Goal: Task Accomplishment & Management: Complete application form

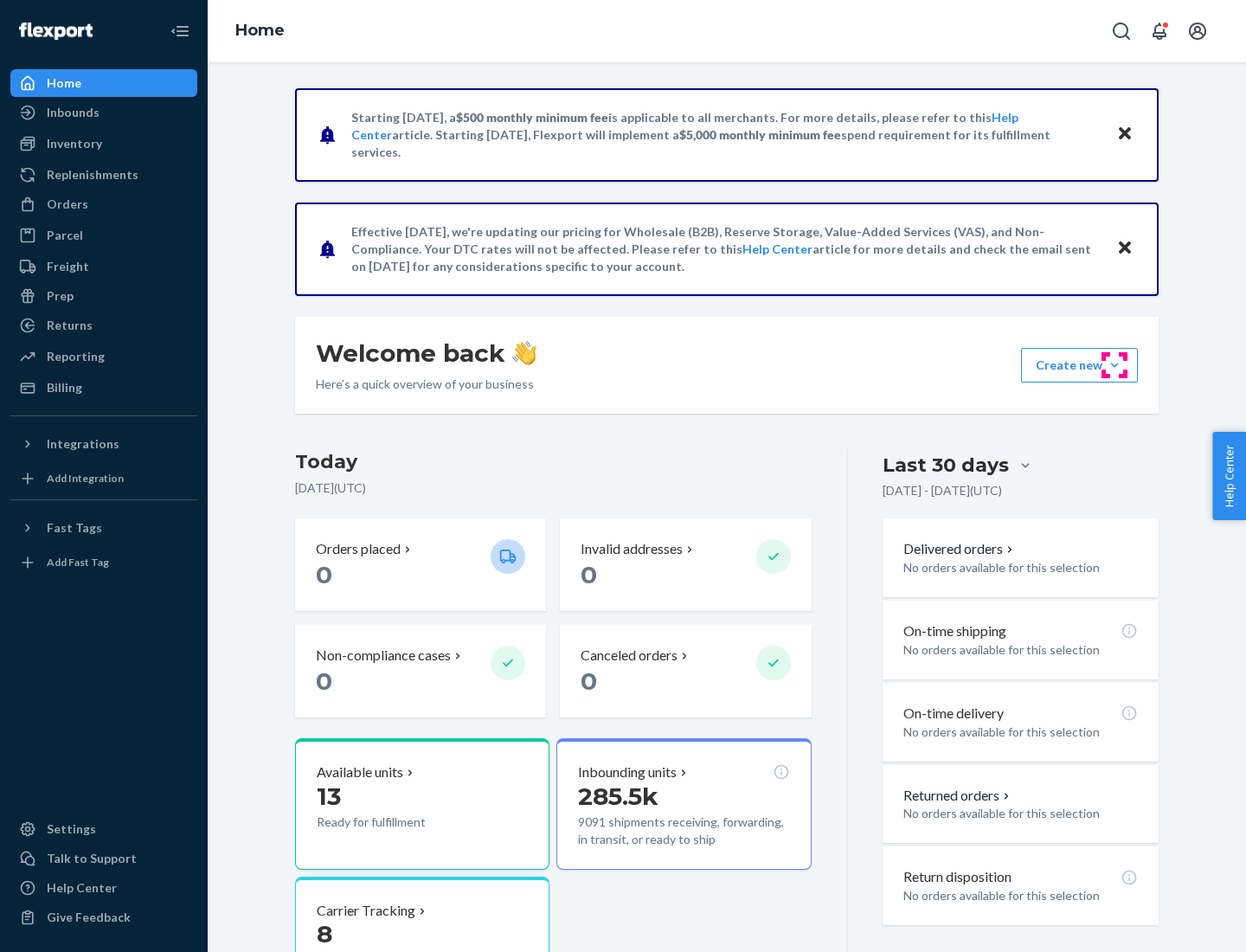
click at [1114, 365] on button "Create new Create new inbound Create new order Create new product" at bounding box center [1079, 364] width 117 height 34
click at [104, 112] on div "Inbounds" at bounding box center [104, 112] width 183 height 25
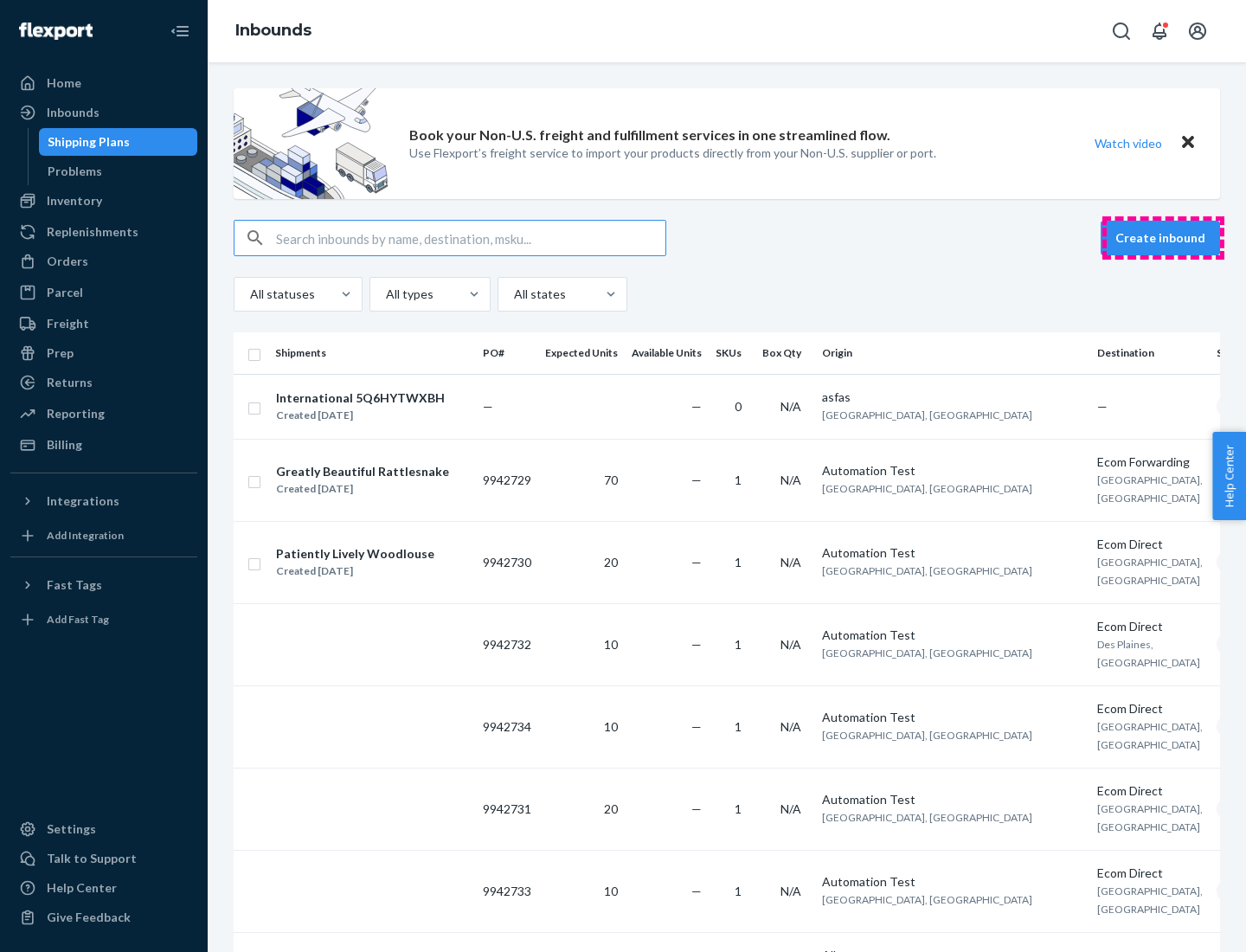
click at [1163, 238] on button "Create inbound" at bounding box center [1160, 237] width 119 height 34
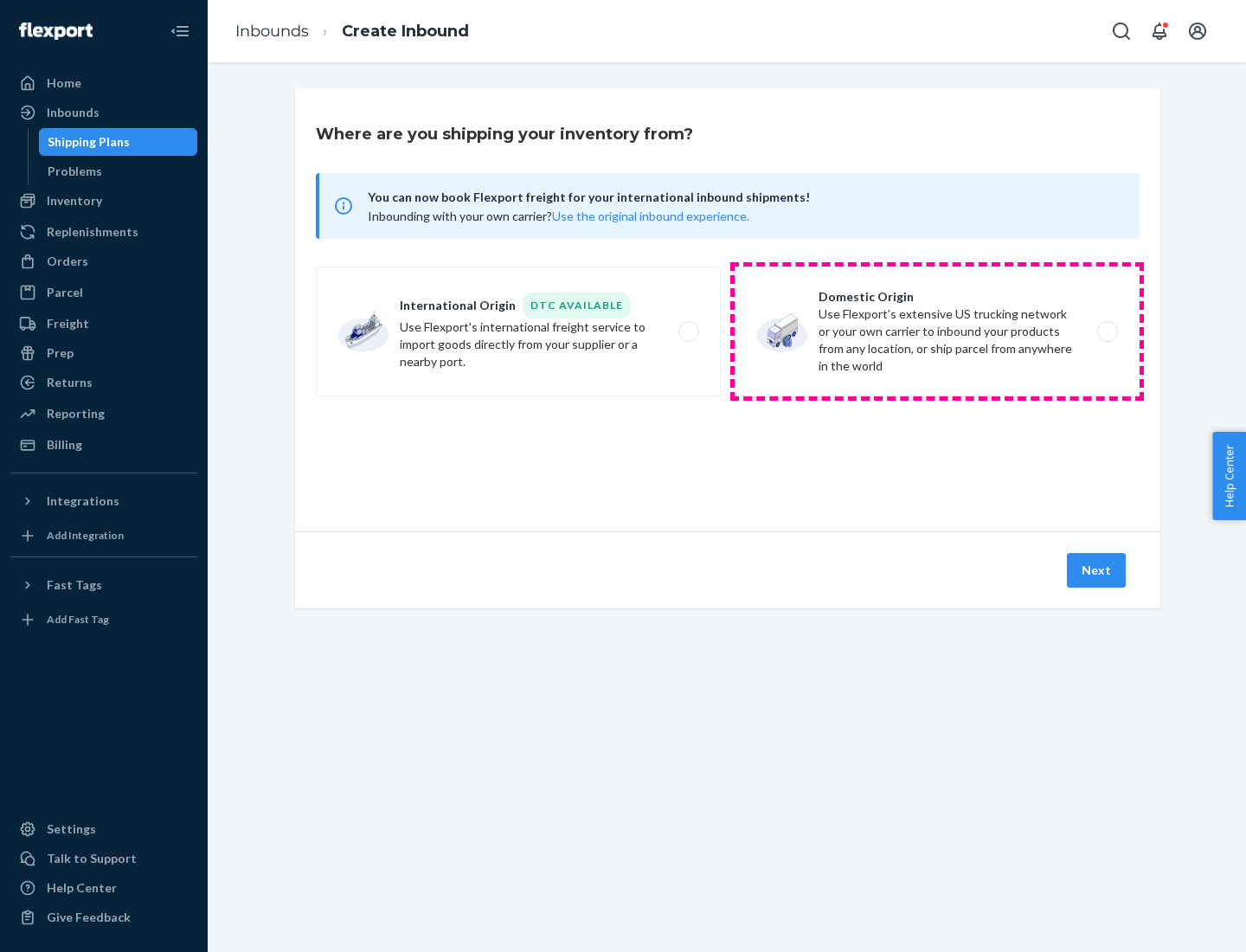
click at [937, 332] on label "Domestic Origin Use Flexport’s extensive US trucking network or your own carrie…" at bounding box center [937, 332] width 405 height 130
click at [1106, 332] on input "Domestic Origin Use Flexport’s extensive US trucking network or your own carrie…" at bounding box center [1112, 332] width 11 height 11
radio input "true"
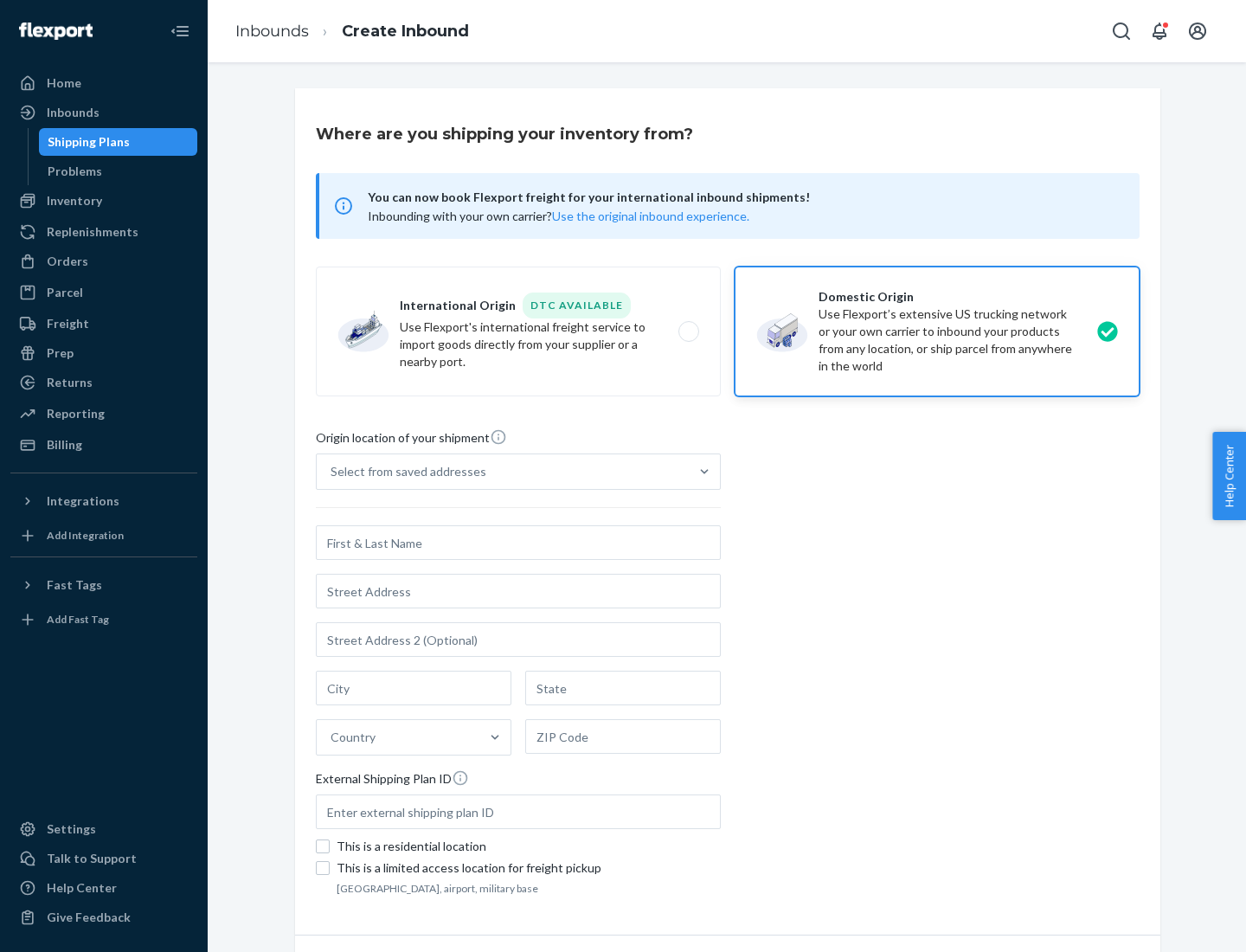
click at [405, 471] on div "Select from saved addresses" at bounding box center [409, 472] width 156 height 18
click at [333, 471] on input "Select from saved addresses" at bounding box center [332, 472] width 2 height 18
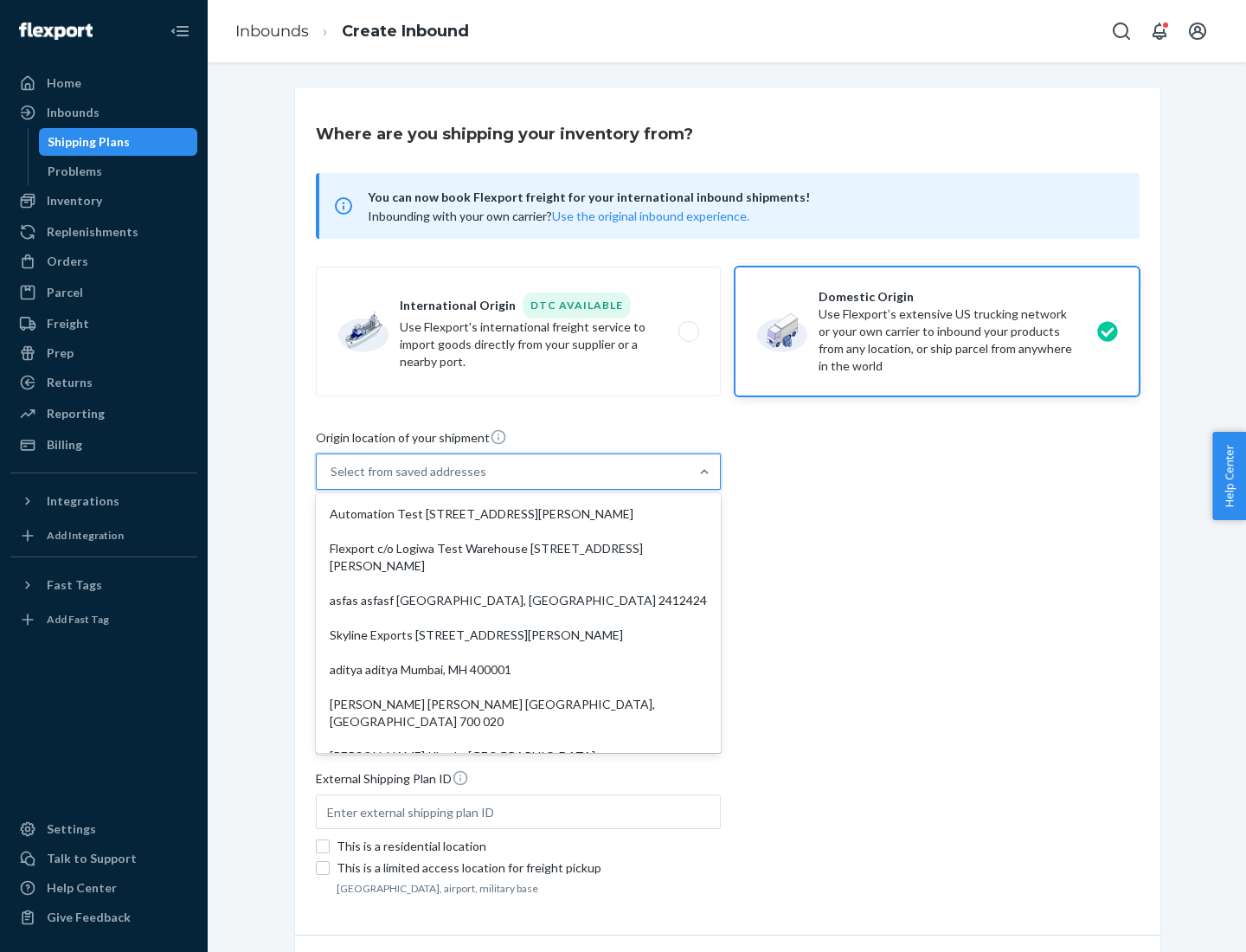
scroll to position [7, 0]
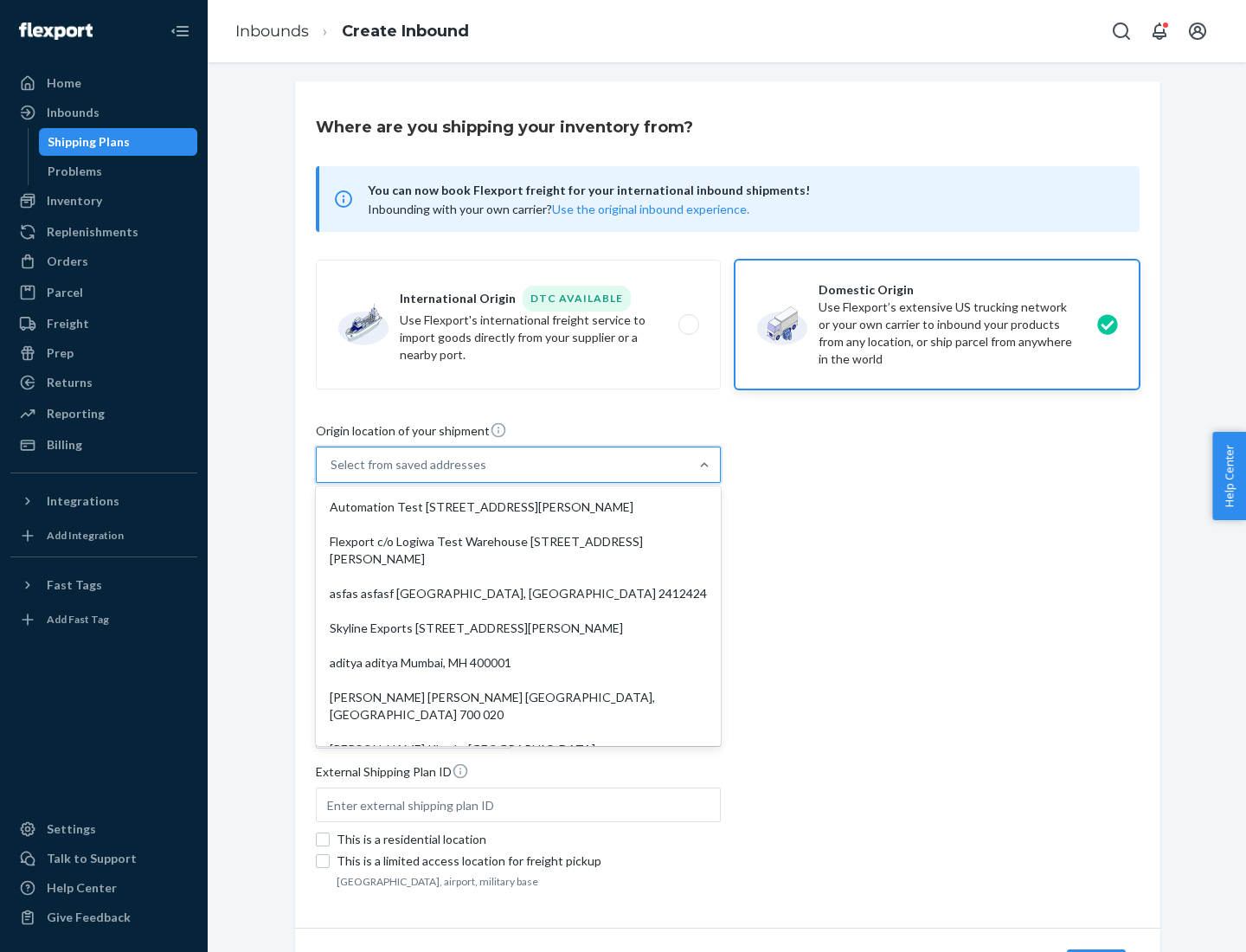
click at [519, 507] on div "Automation Test [STREET_ADDRESS][PERSON_NAME]" at bounding box center [519, 506] width 398 height 34
click at [333, 473] on input "option Automation Test [STREET_ADDRESS][PERSON_NAME]. 9 results available. Use …" at bounding box center [332, 465] width 2 height 18
type input "Automation Test"
type input "9th Floor"
type input "[GEOGRAPHIC_DATA]"
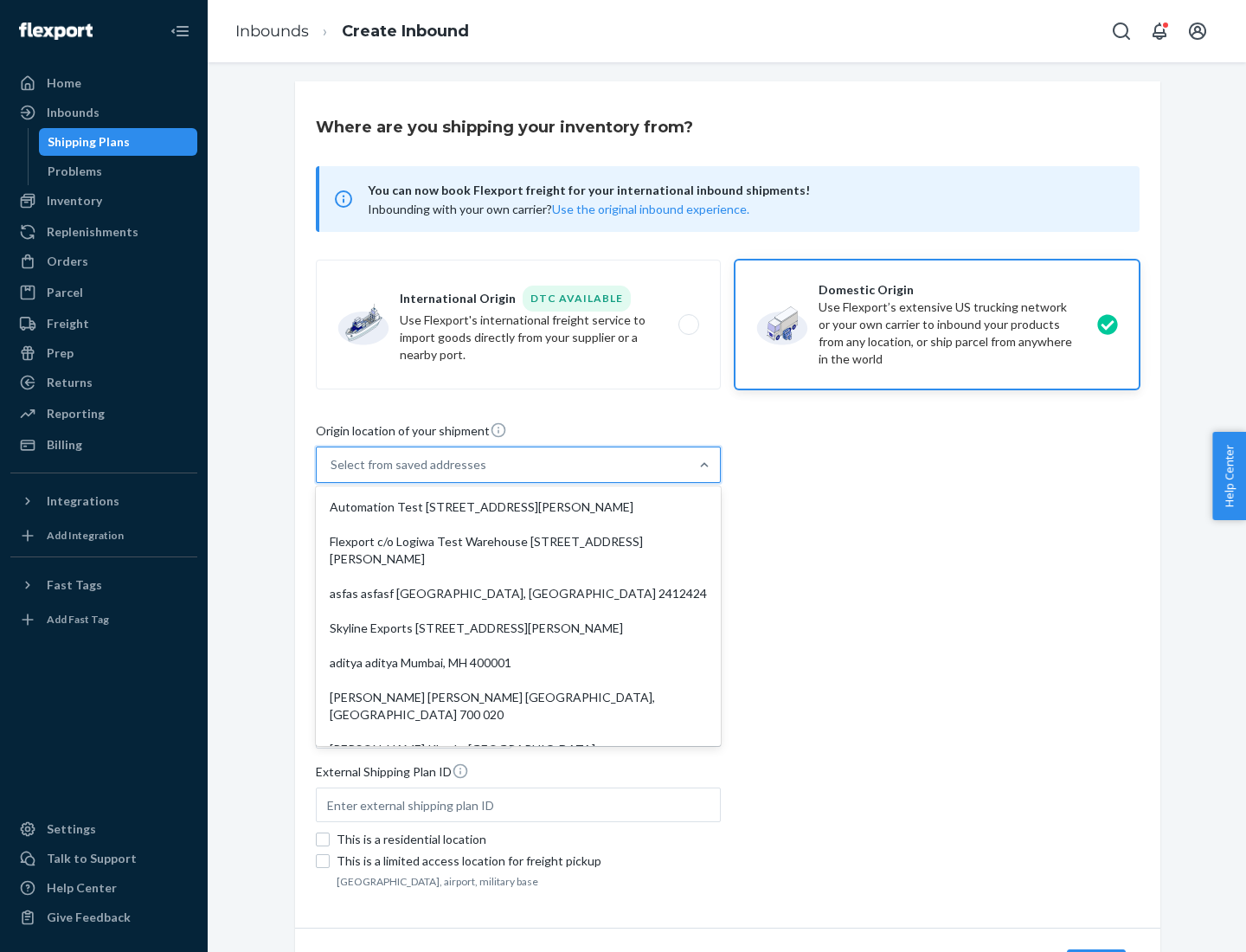
type input "CA"
type input "94104"
type input "[STREET_ADDRESS][PERSON_NAME]"
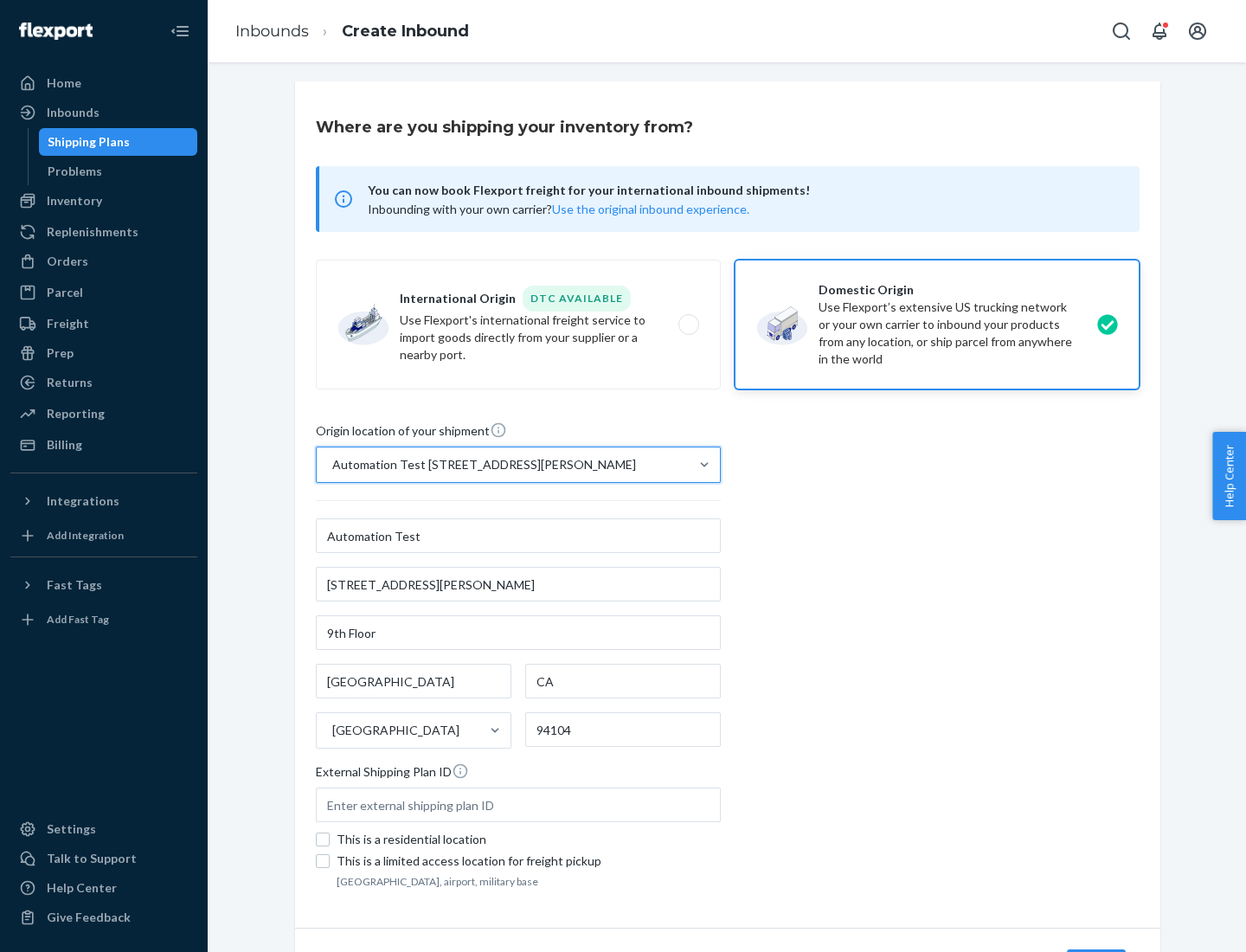
scroll to position [101, 0]
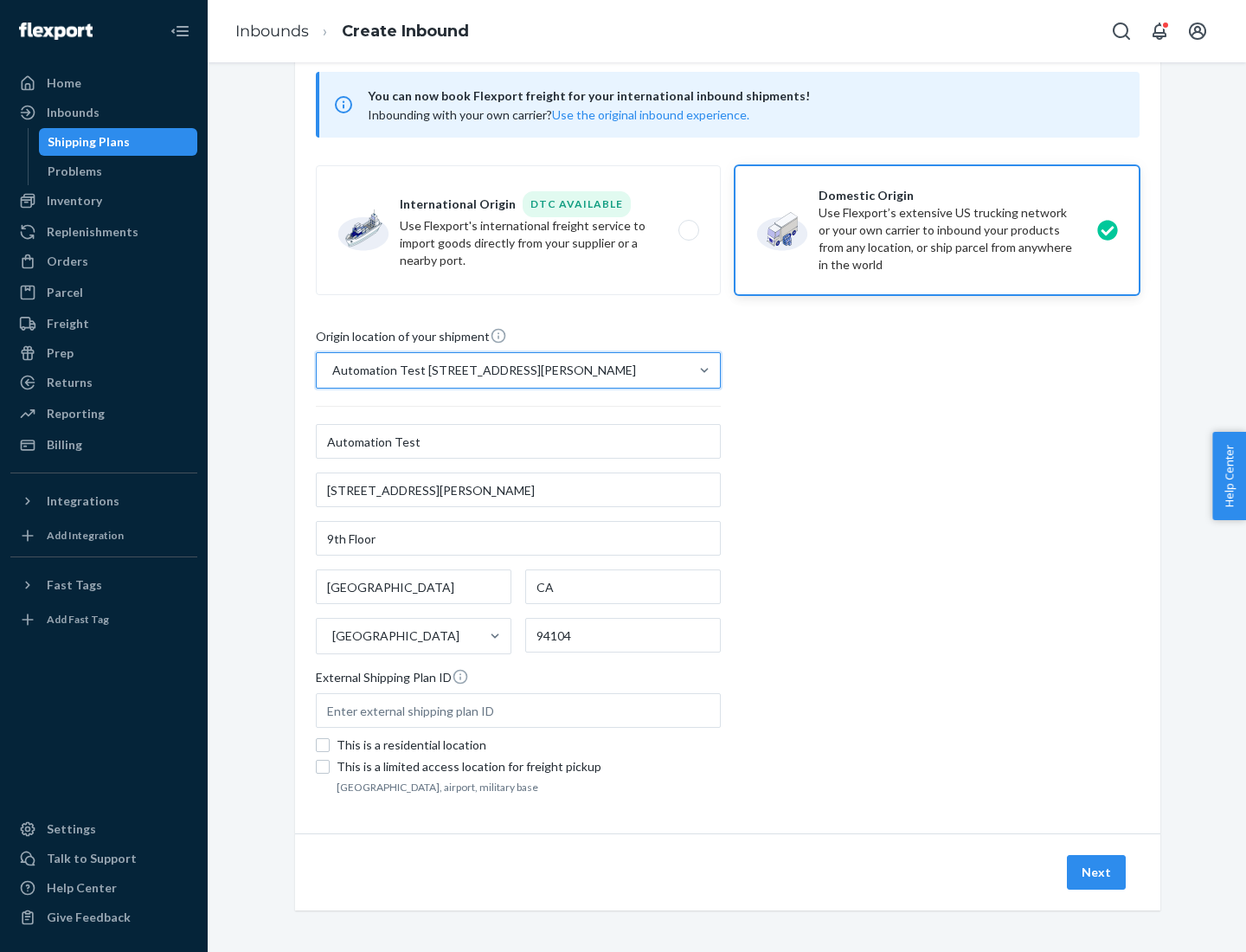
click at [1097, 872] on button "Next" at bounding box center [1096, 871] width 59 height 34
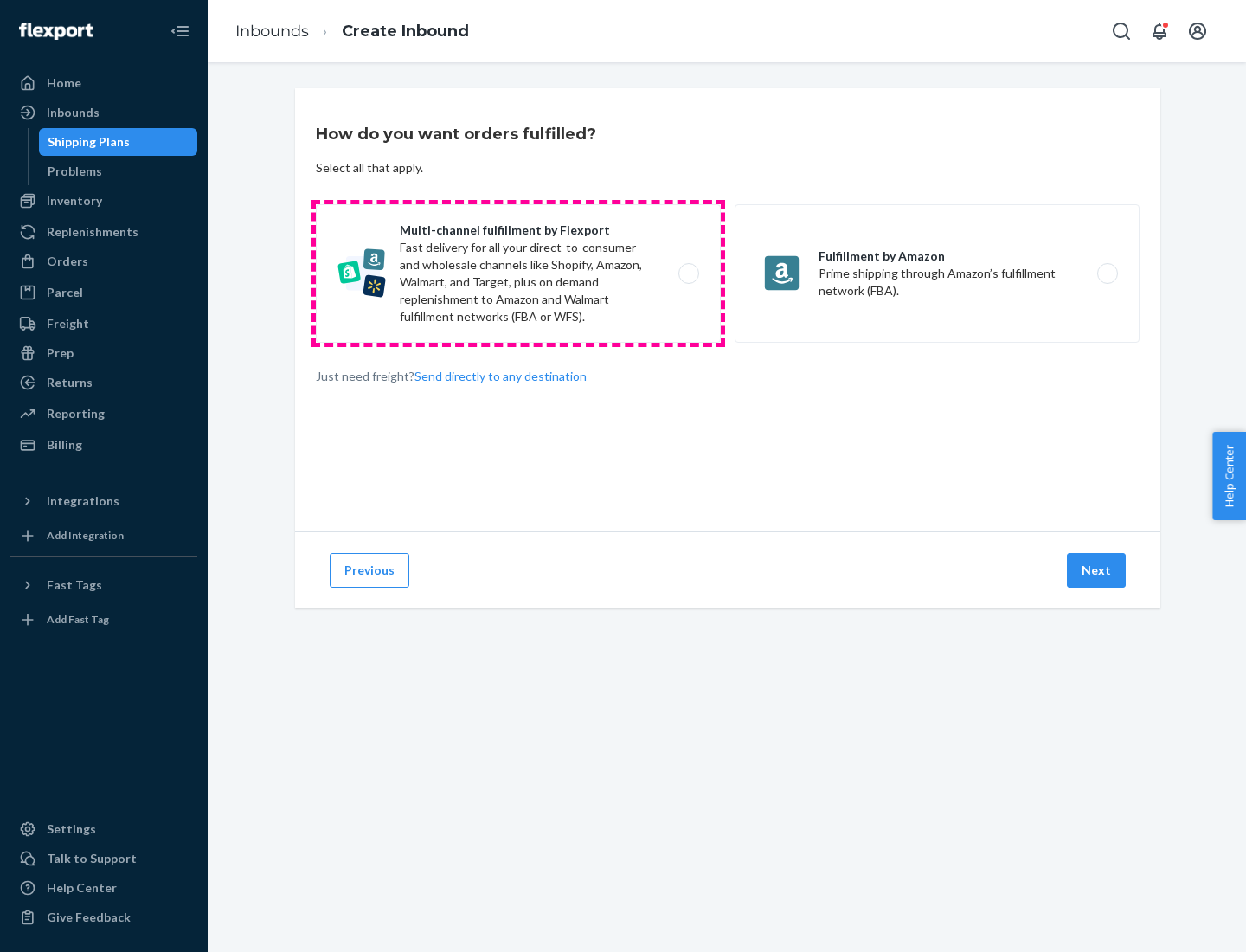
click at [519, 274] on label "Multi-channel fulfillment by Flexport Fast delivery for all your direct-to-cons…" at bounding box center [519, 274] width 405 height 139
click at [688, 274] on input "Multi-channel fulfillment by Flexport Fast delivery for all your direct-to-cons…" at bounding box center [693, 274] width 11 height 11
radio input "true"
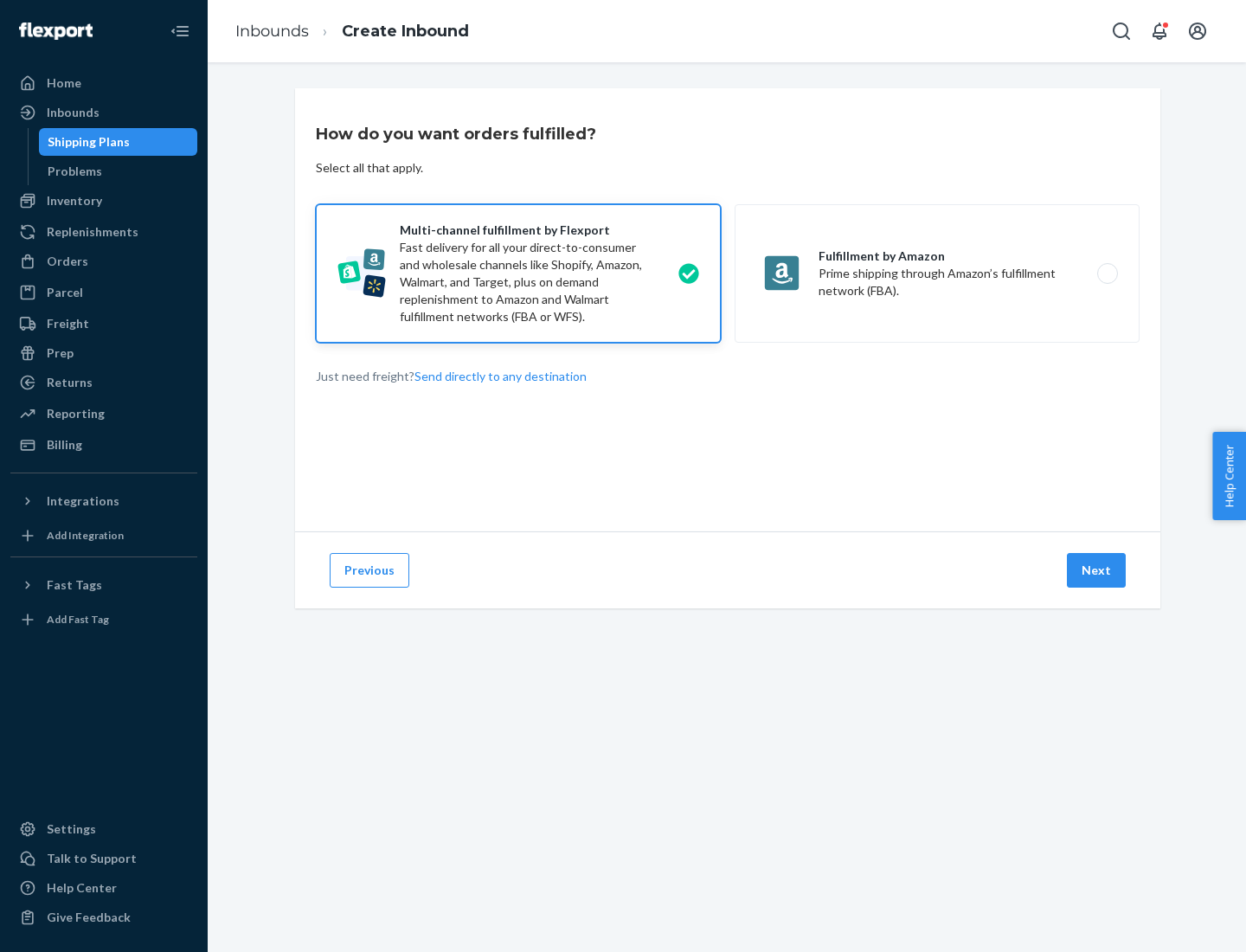
click at [1097, 570] on button "Next" at bounding box center [1096, 569] width 59 height 34
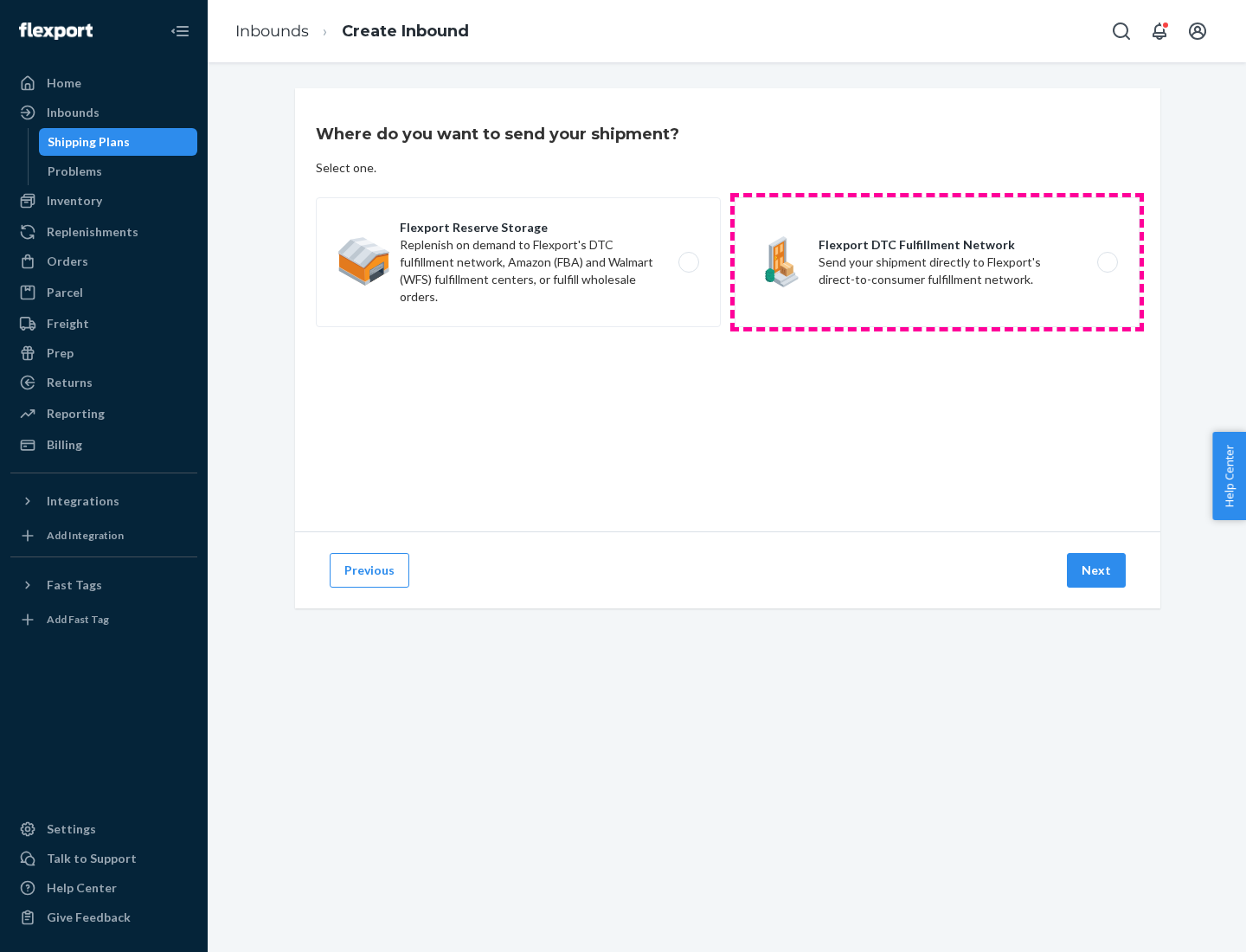
click at [937, 262] on label "Flexport DTC Fulfillment Network Send your shipment directly to Flexport's dire…" at bounding box center [937, 262] width 405 height 130
click at [1106, 262] on input "Flexport DTC Fulfillment Network Send your shipment directly to Flexport's dire…" at bounding box center [1112, 262] width 11 height 11
radio input "true"
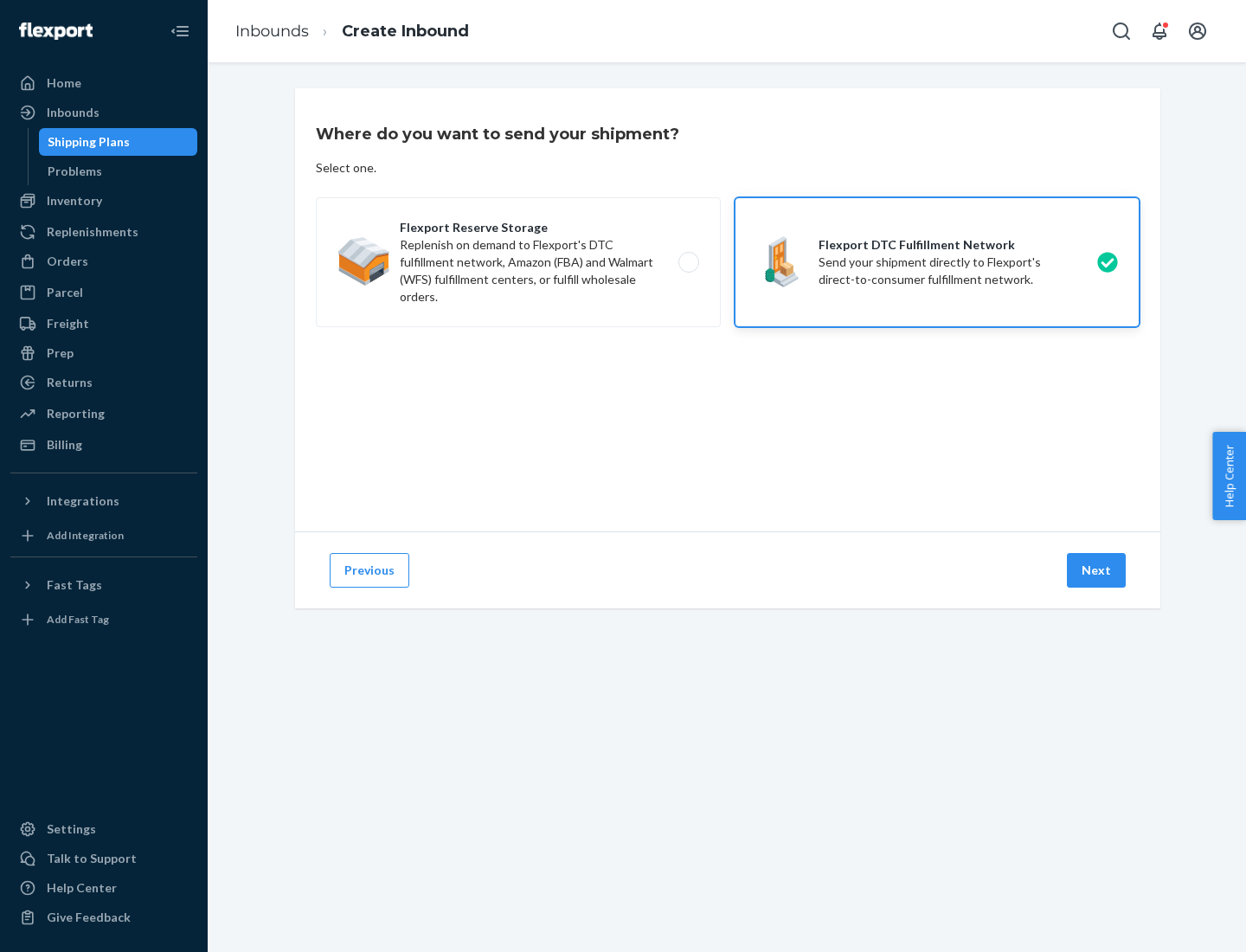
click at [1097, 570] on button "Next" at bounding box center [1096, 569] width 59 height 34
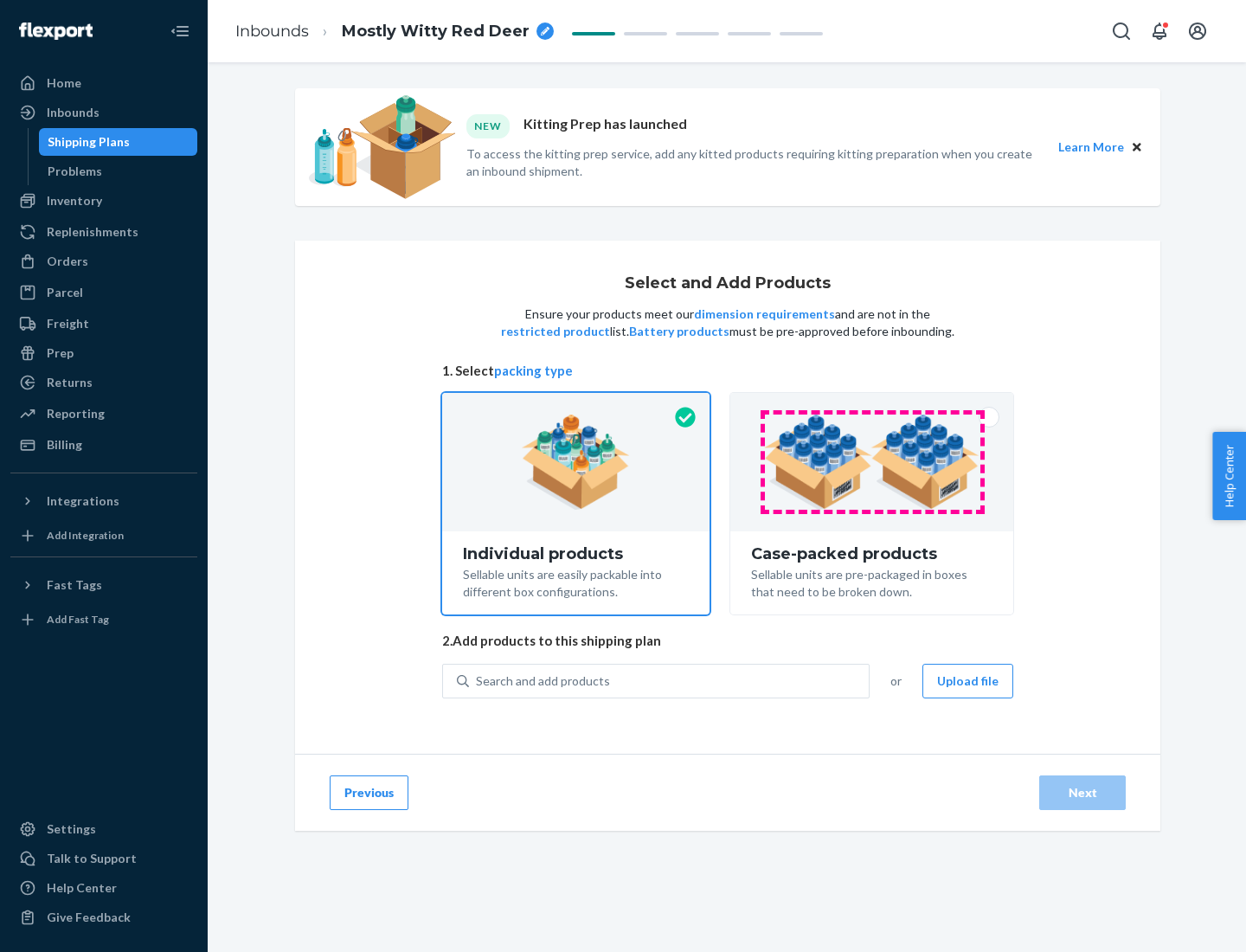
click at [872, 462] on img at bounding box center [872, 462] width 216 height 95
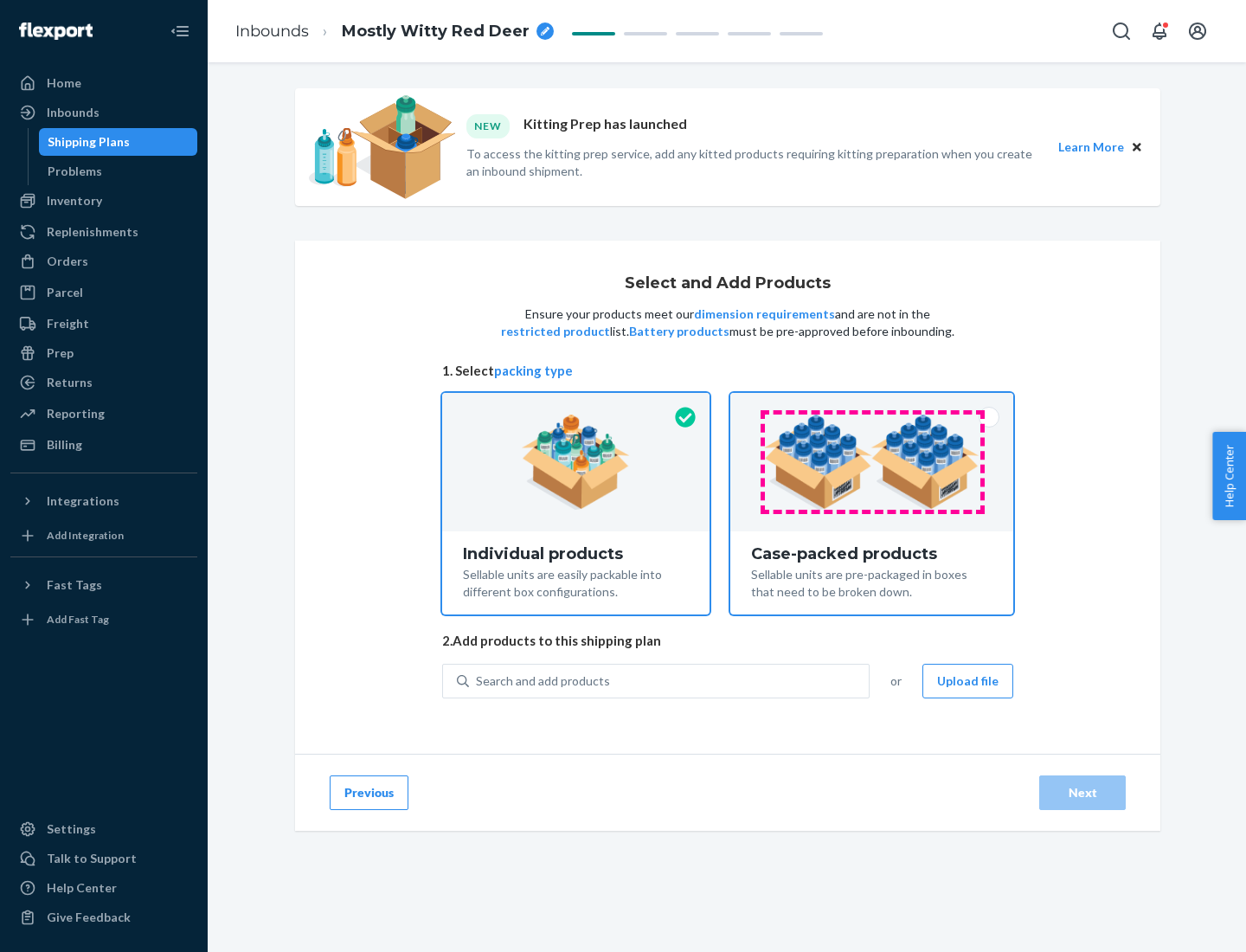
click at [872, 404] on input "Case-packed products Sellable units are pre-packaged in boxes that need to be b…" at bounding box center [871, 398] width 11 height 11
radio input "true"
radio input "false"
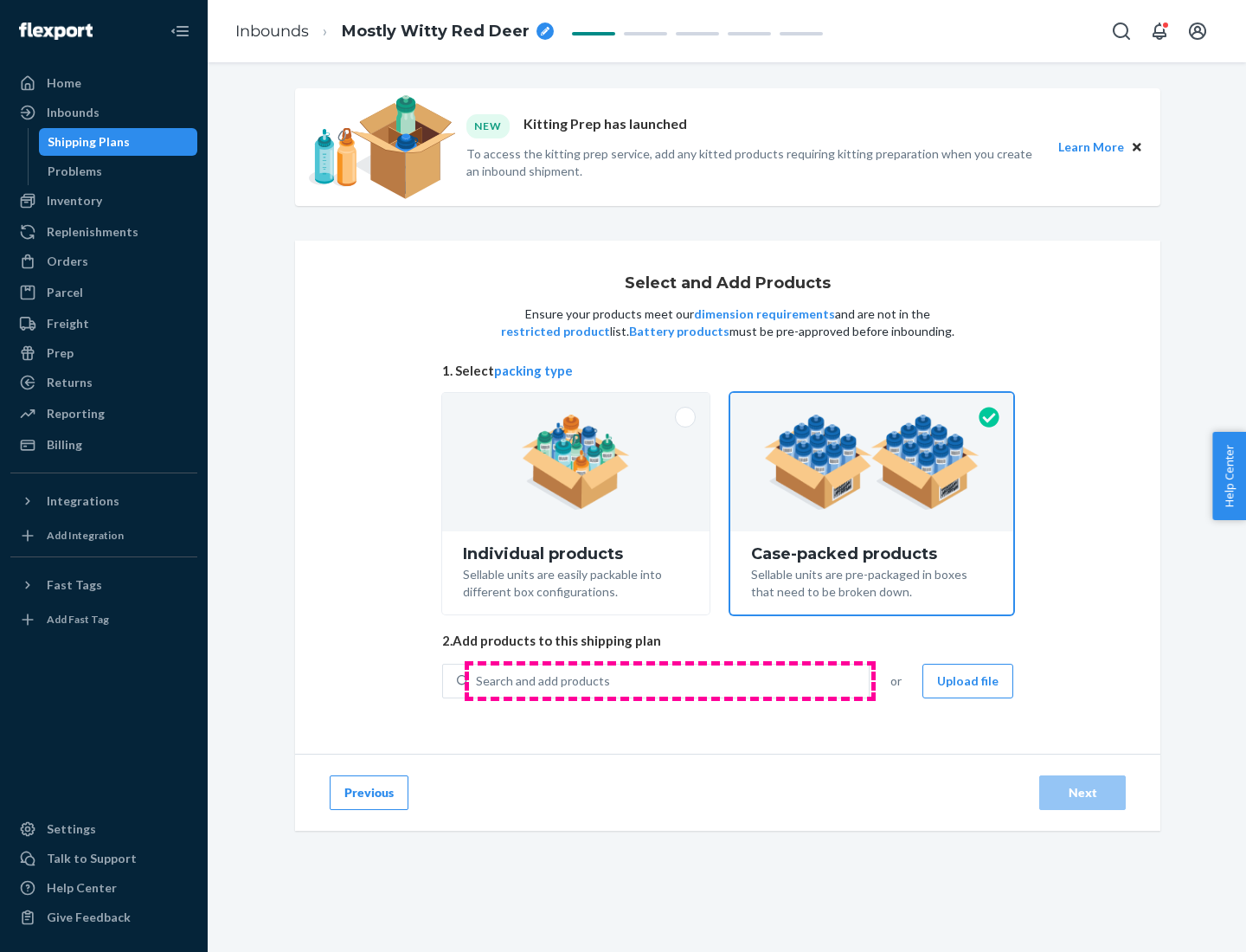
click at [670, 680] on div "Search and add products" at bounding box center [670, 681] width 400 height 32
click at [477, 680] on input "Search and add products" at bounding box center [476, 681] width 2 height 18
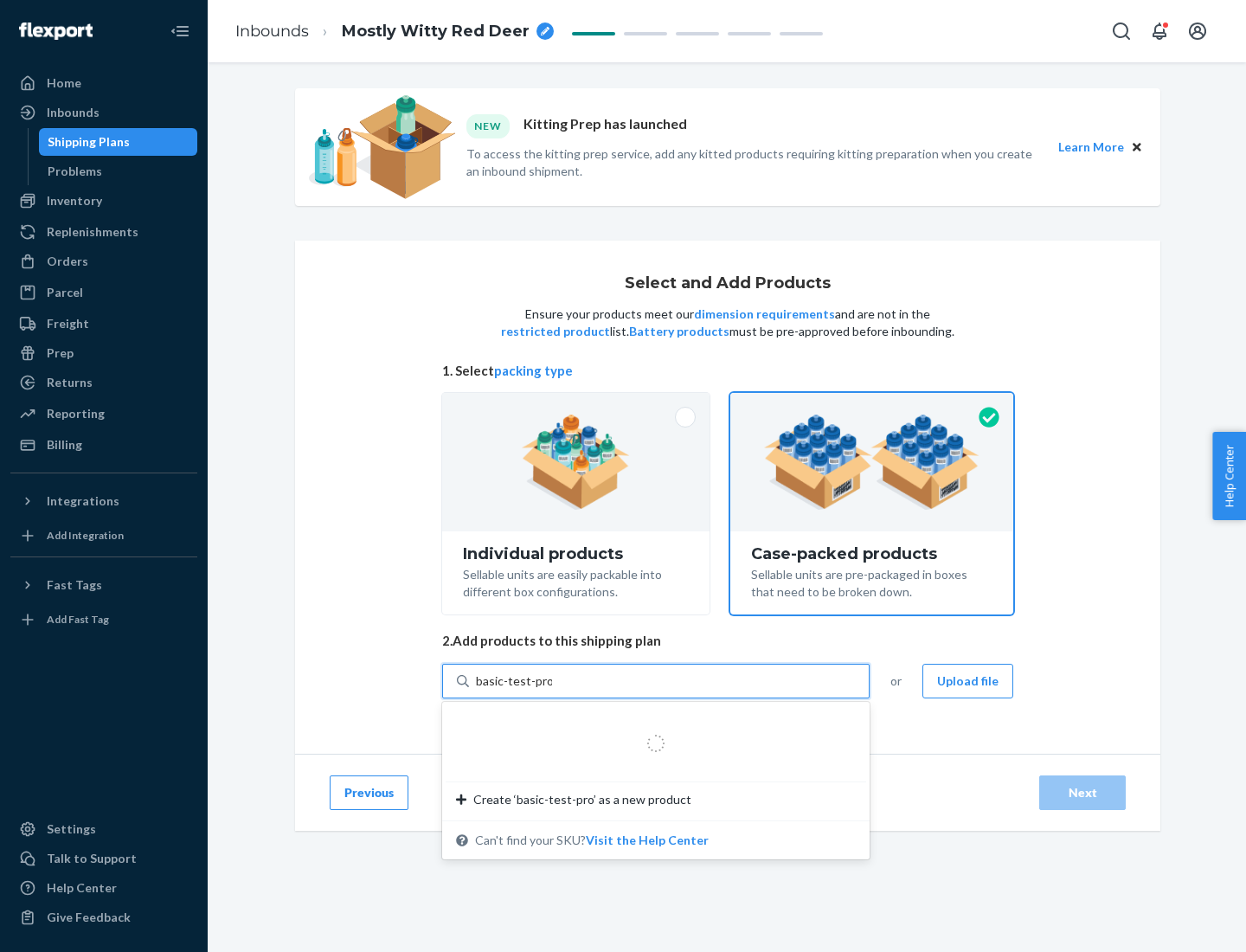
type input "basic-test-product-1"
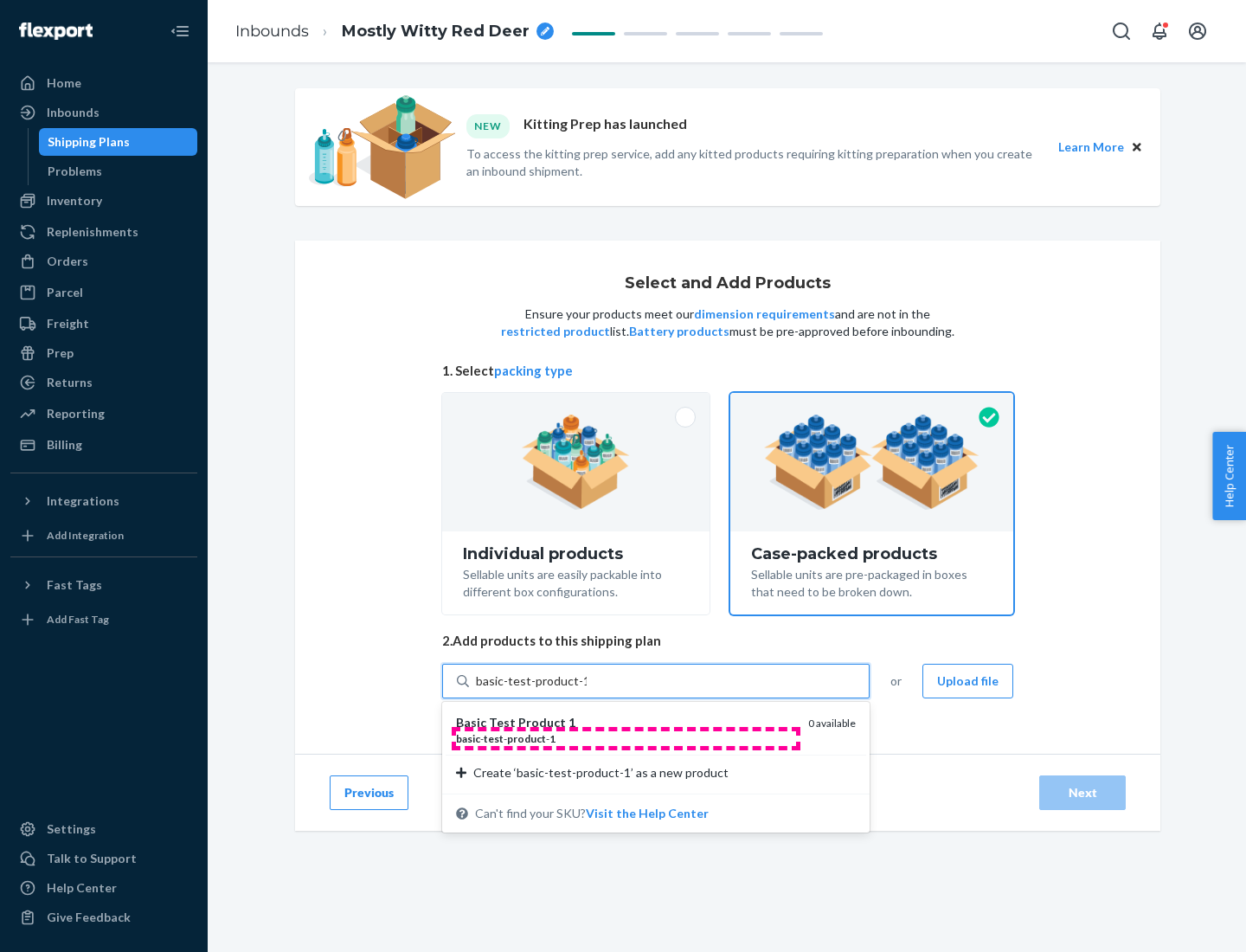
click at [626, 738] on div "basic - test - product - 1" at bounding box center [626, 738] width 339 height 15
click at [587, 690] on input "basic-test-product-1" at bounding box center [531, 681] width 111 height 18
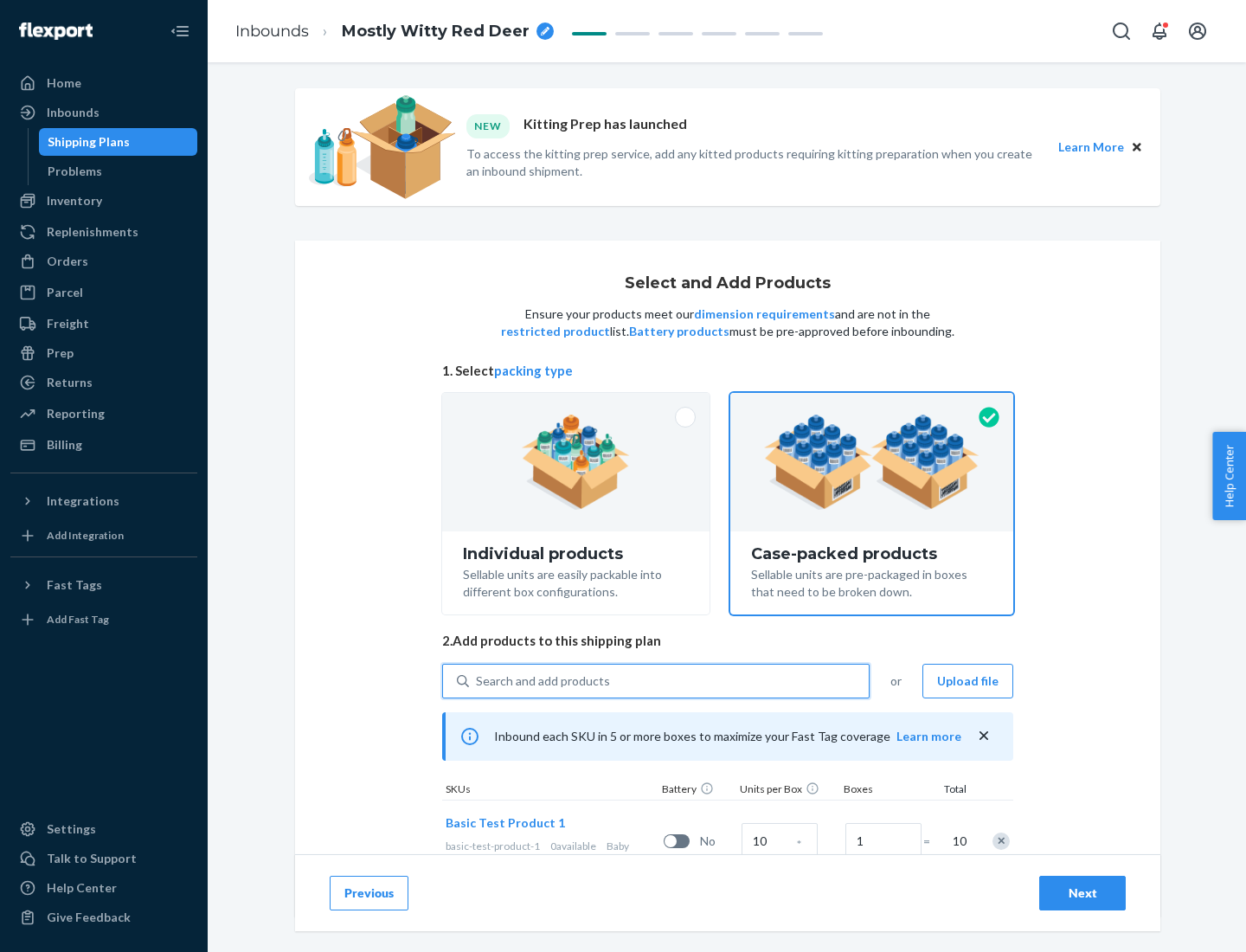
scroll to position [62, 0]
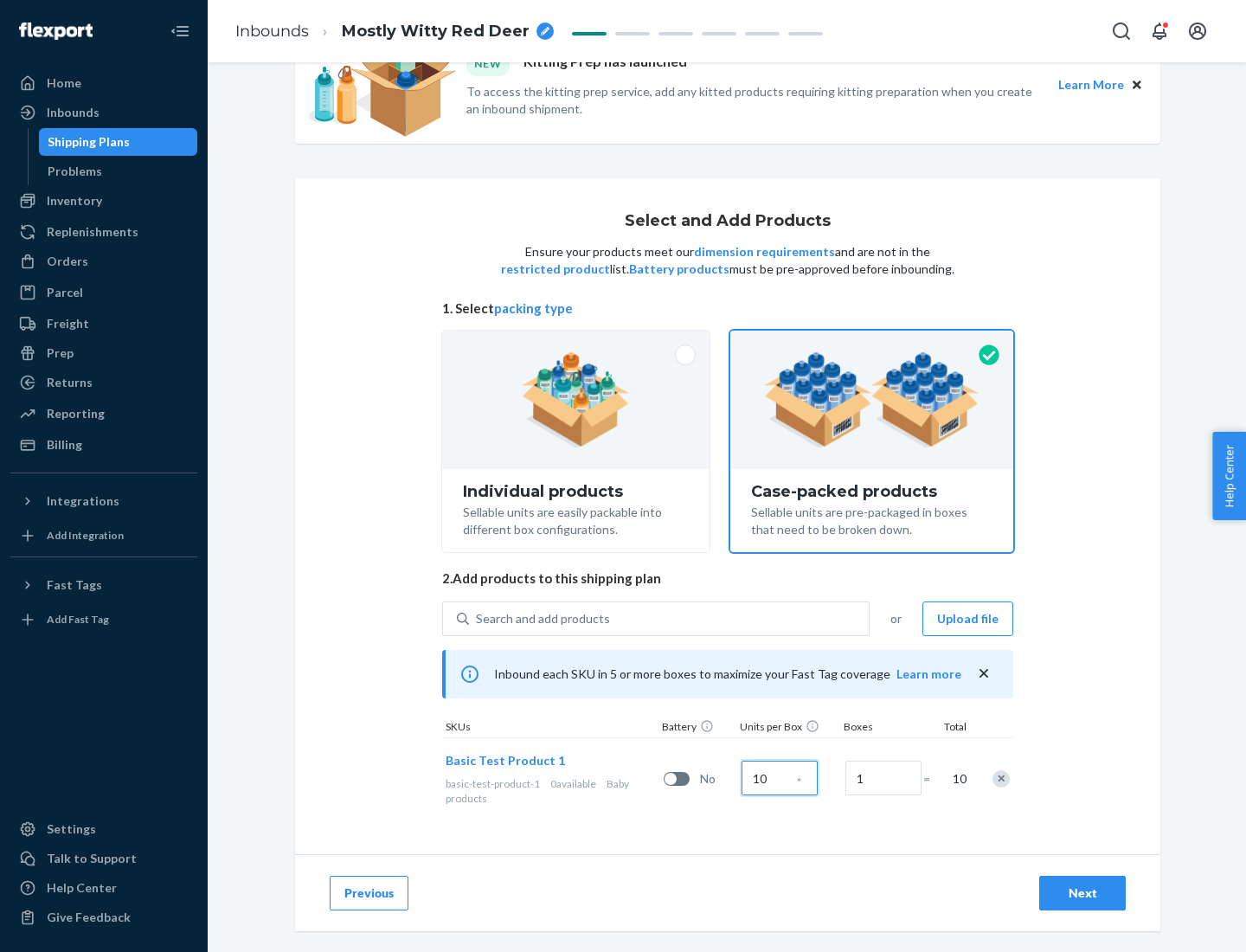
type input "10"
type input "7"
click at [1083, 893] on div "Next" at bounding box center [1082, 893] width 57 height 18
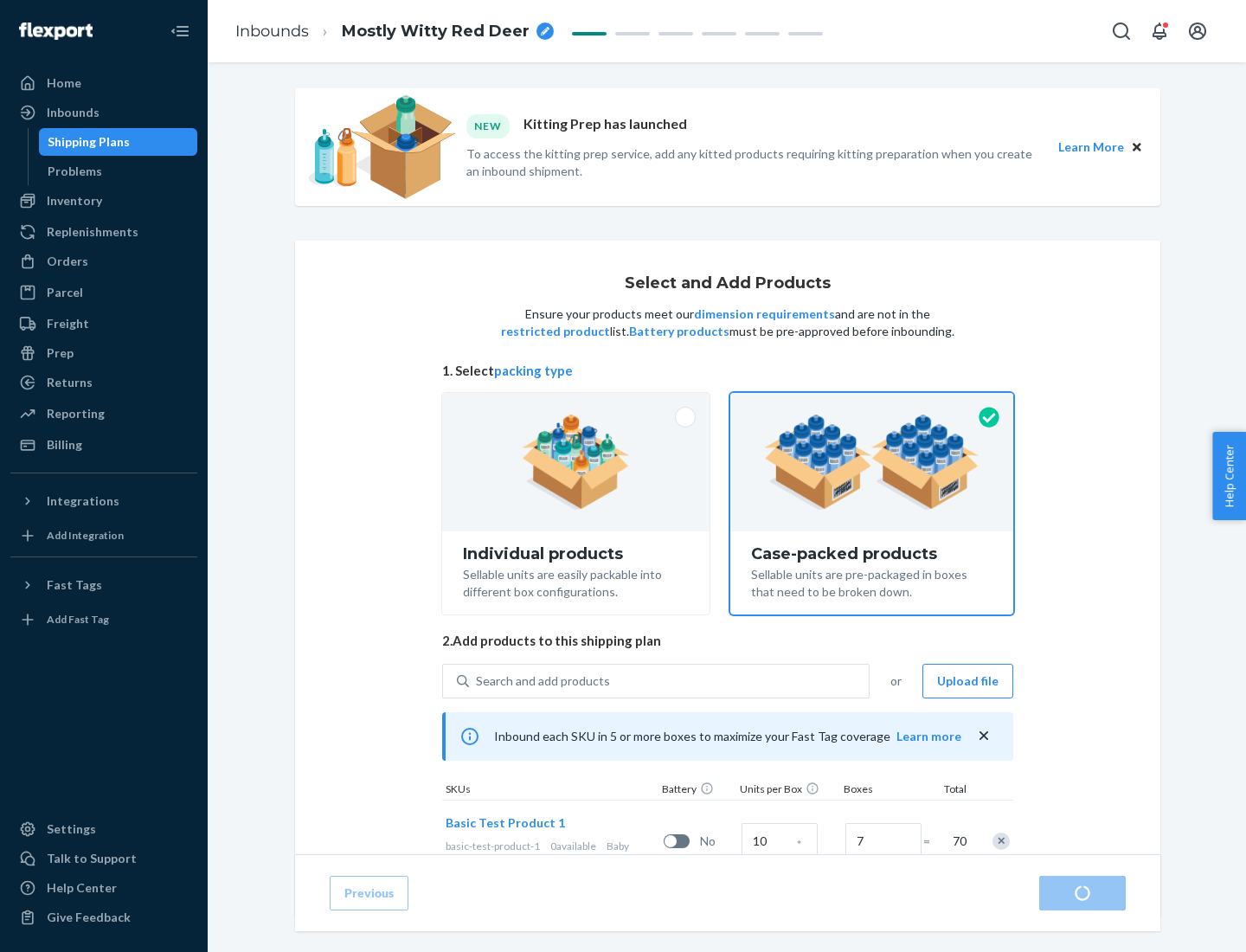
radio input "true"
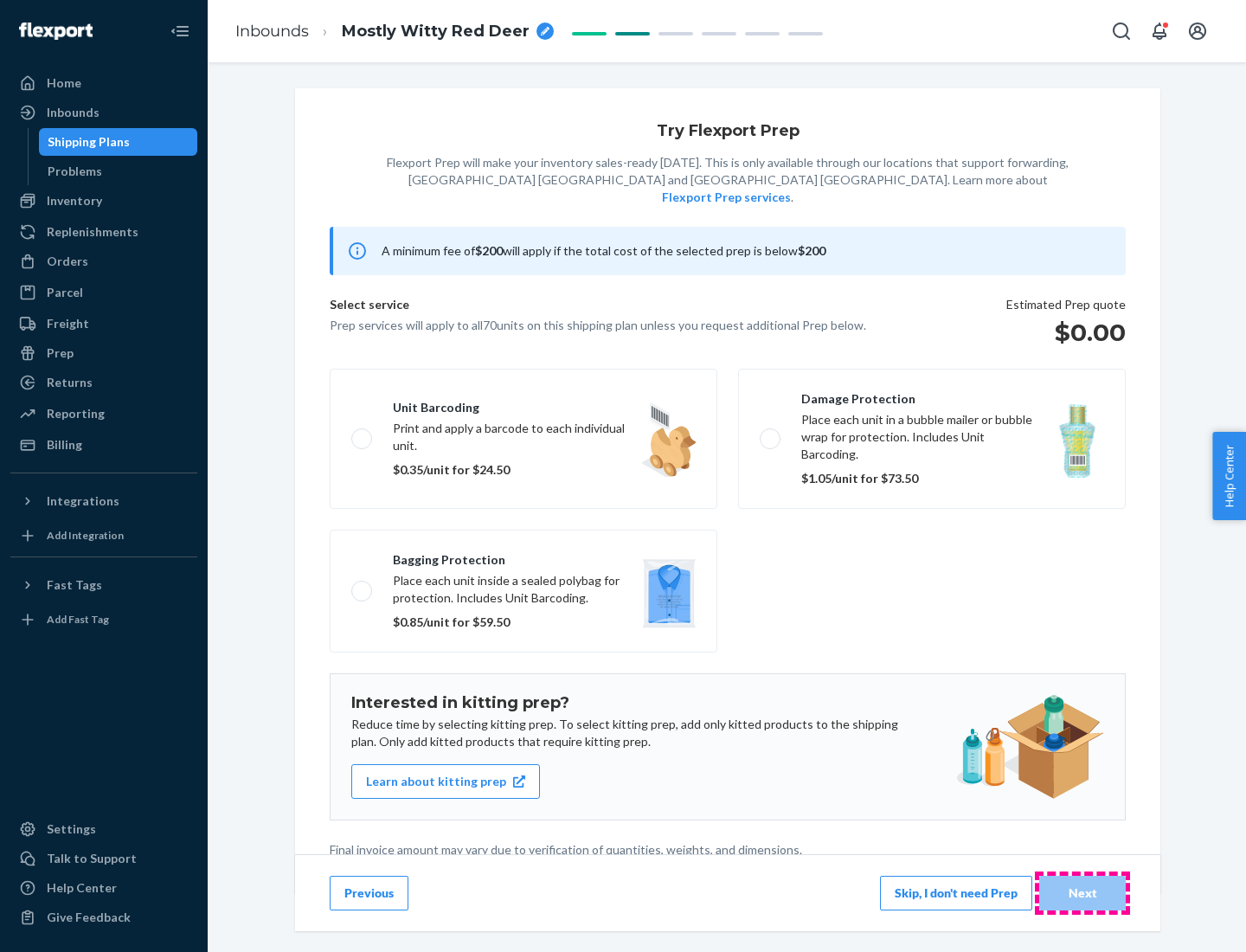
scroll to position [4, 0]
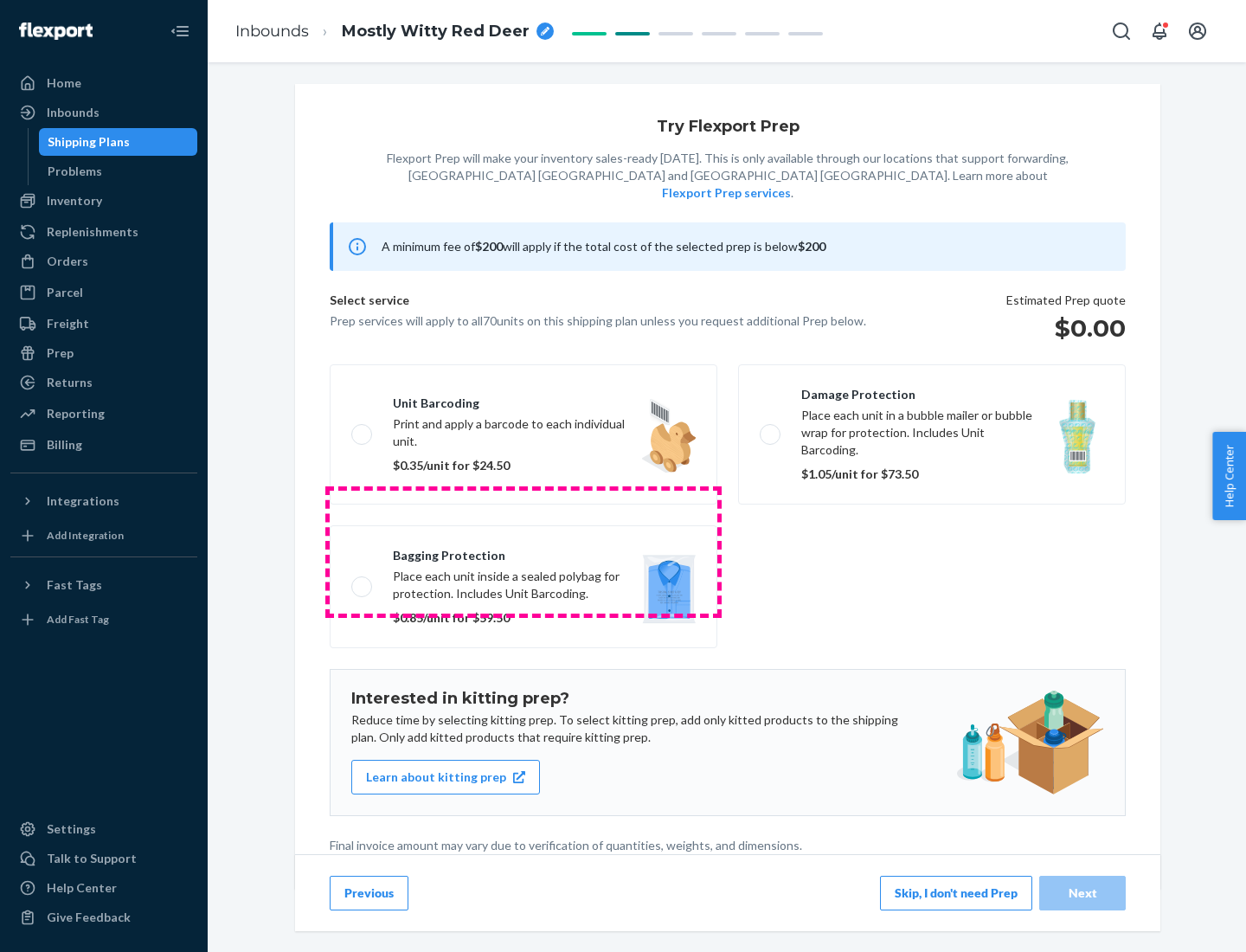
click at [524, 551] on label "Bagging protection Place each unit inside a sealed polybag for protection. Incl…" at bounding box center [524, 587] width 388 height 123
click at [362, 581] on input "Bagging protection Place each unit inside a sealed polybag for protection. Incl…" at bounding box center [356, 586] width 11 height 11
checkbox input "true"
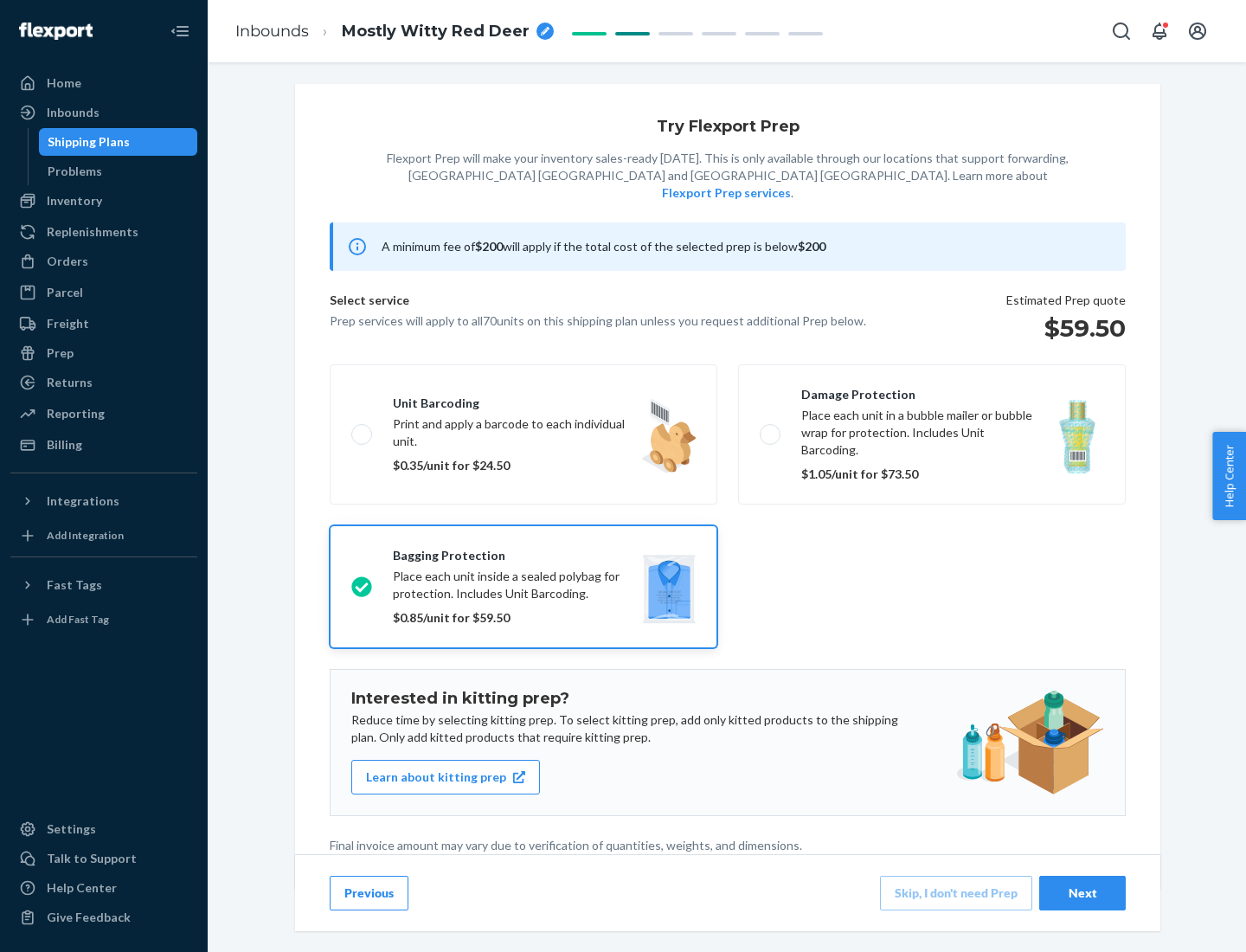
click at [1083, 892] on div "Next" at bounding box center [1082, 893] width 57 height 18
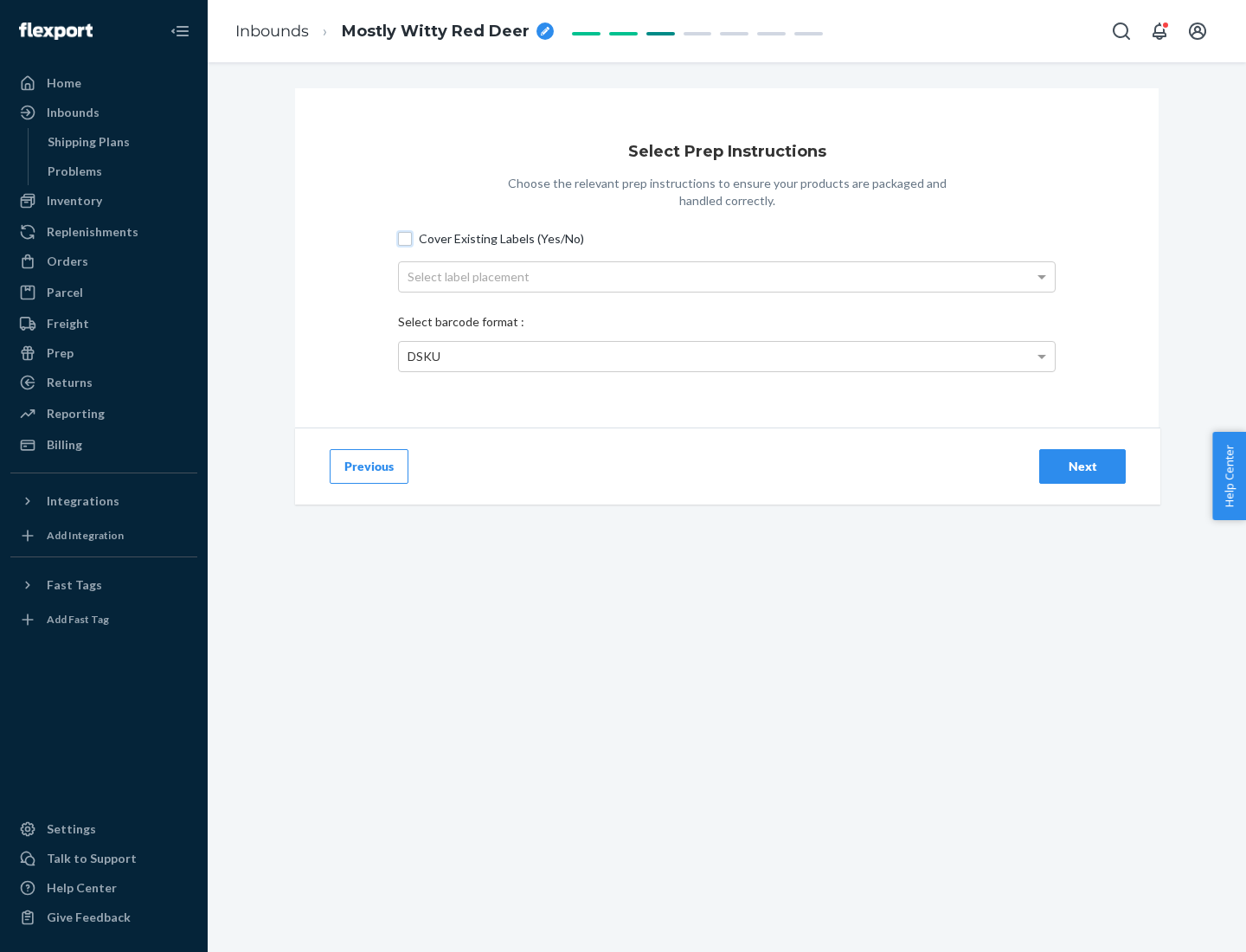
click at [405, 238] on input "Cover Existing Labels (Yes/No)" at bounding box center [405, 239] width 14 height 14
checkbox input "true"
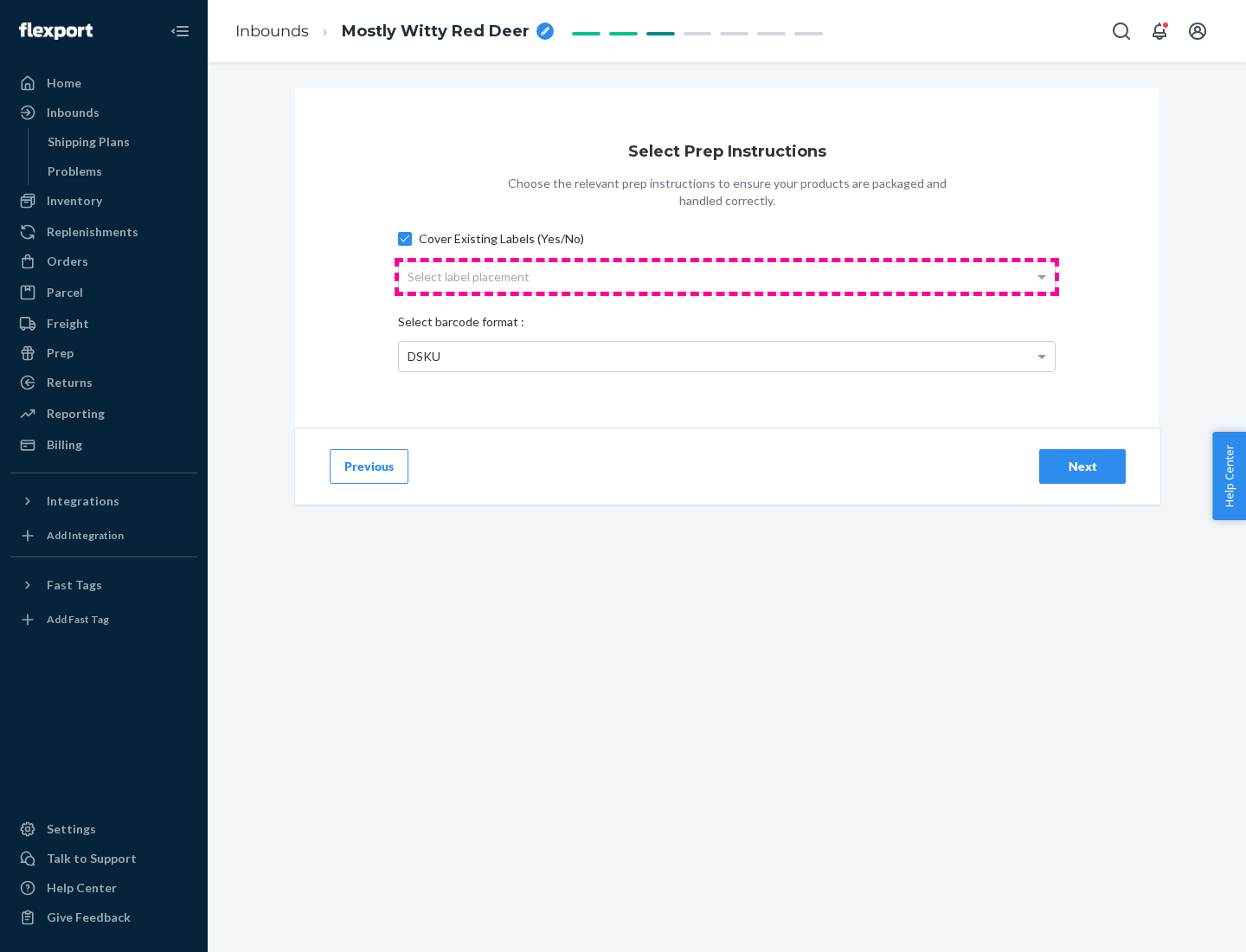
click at [727, 276] on div "Select label placement" at bounding box center [727, 277] width 656 height 30
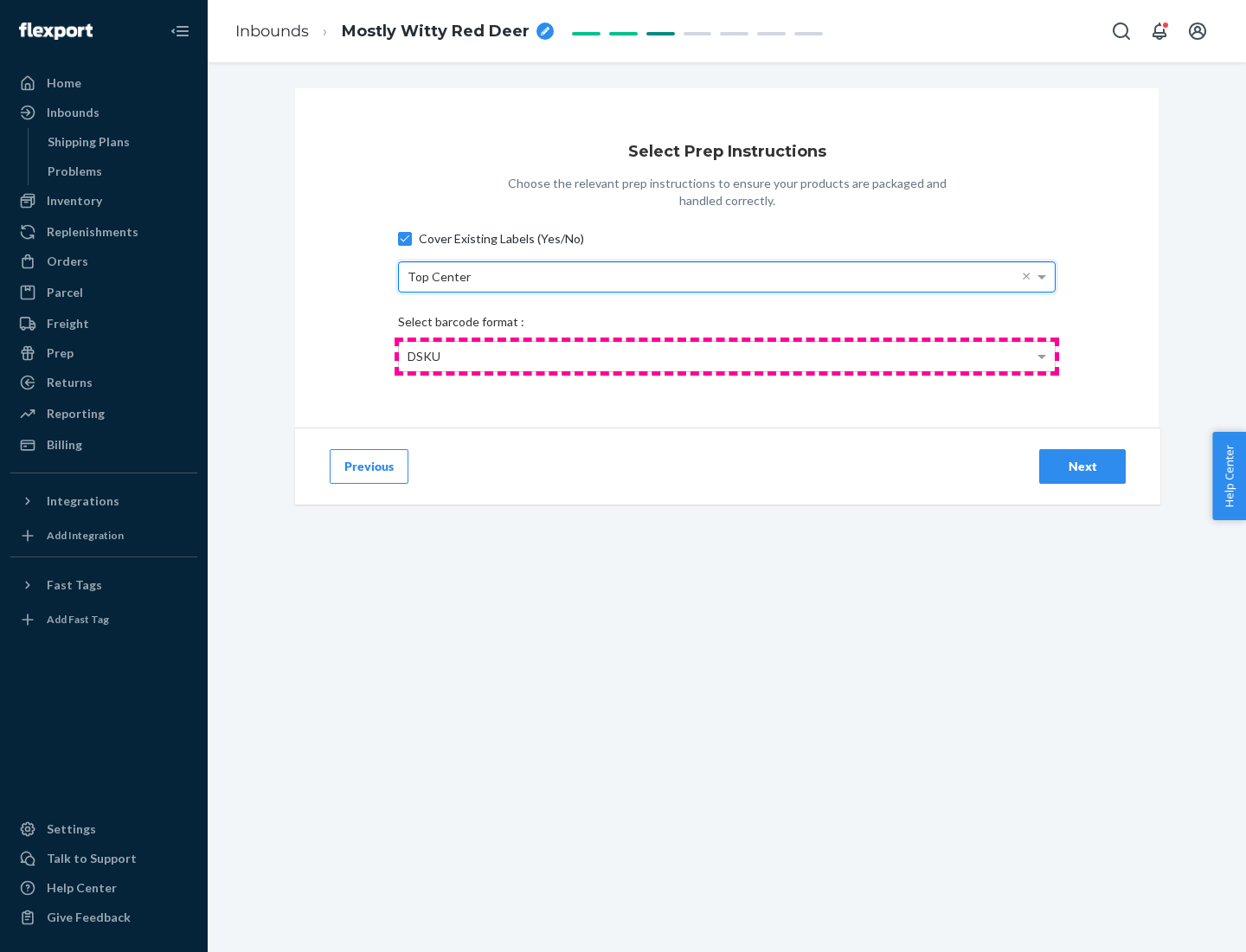
click at [727, 355] on div "DSKU" at bounding box center [727, 357] width 656 height 30
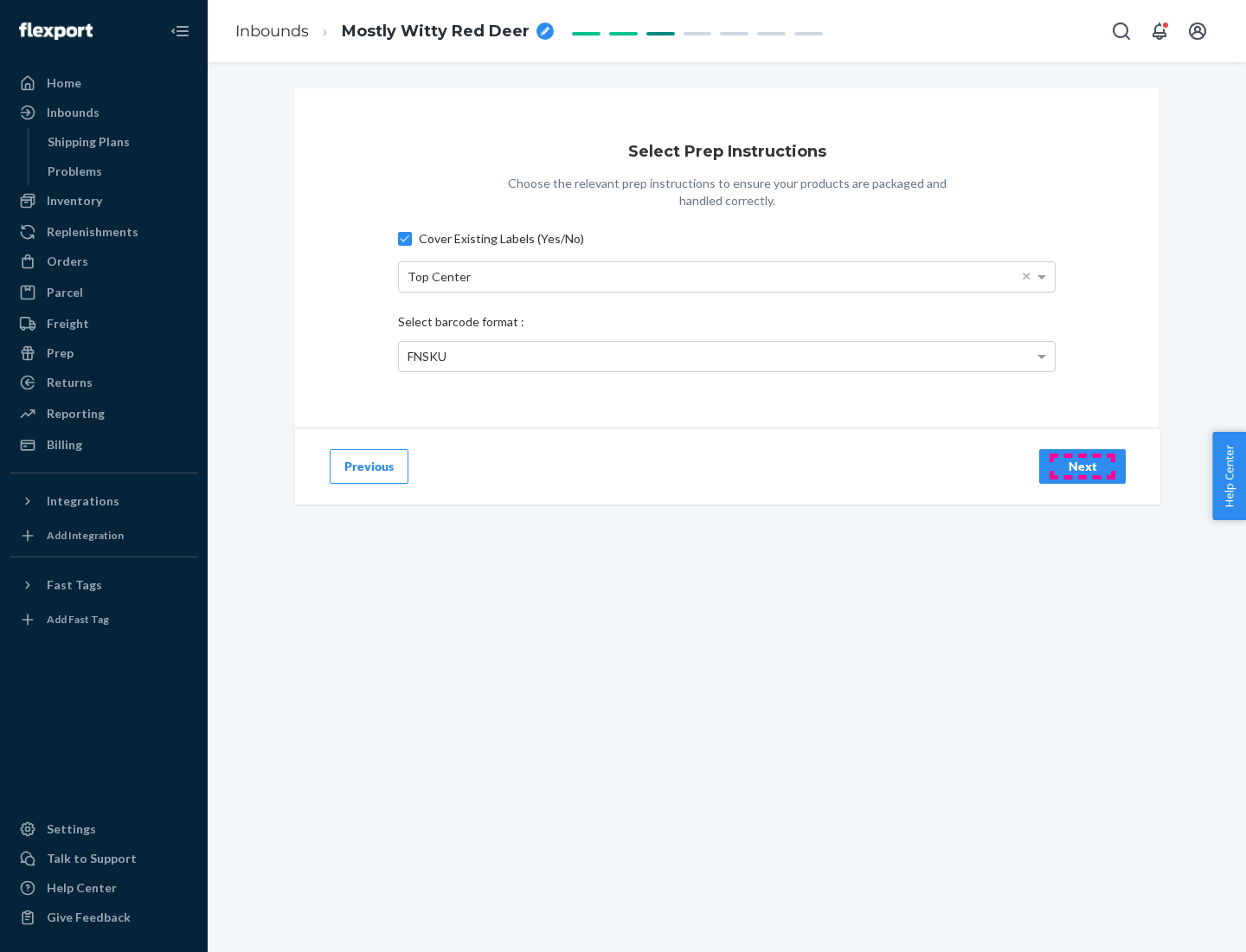
click at [1083, 466] on div "Next" at bounding box center [1082, 467] width 57 height 18
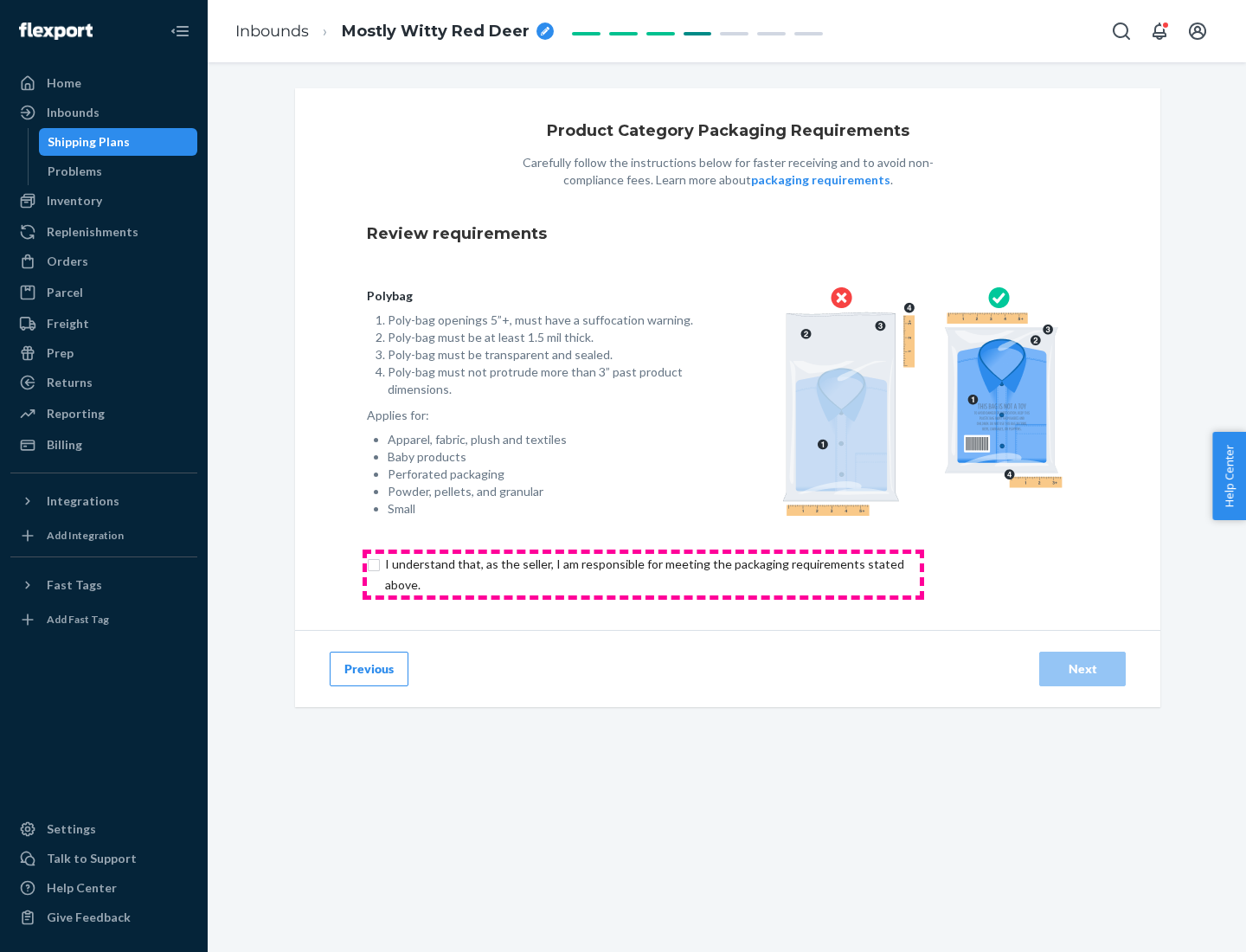
click at [643, 574] on input "checkbox" at bounding box center [655, 574] width 576 height 41
checkbox input "true"
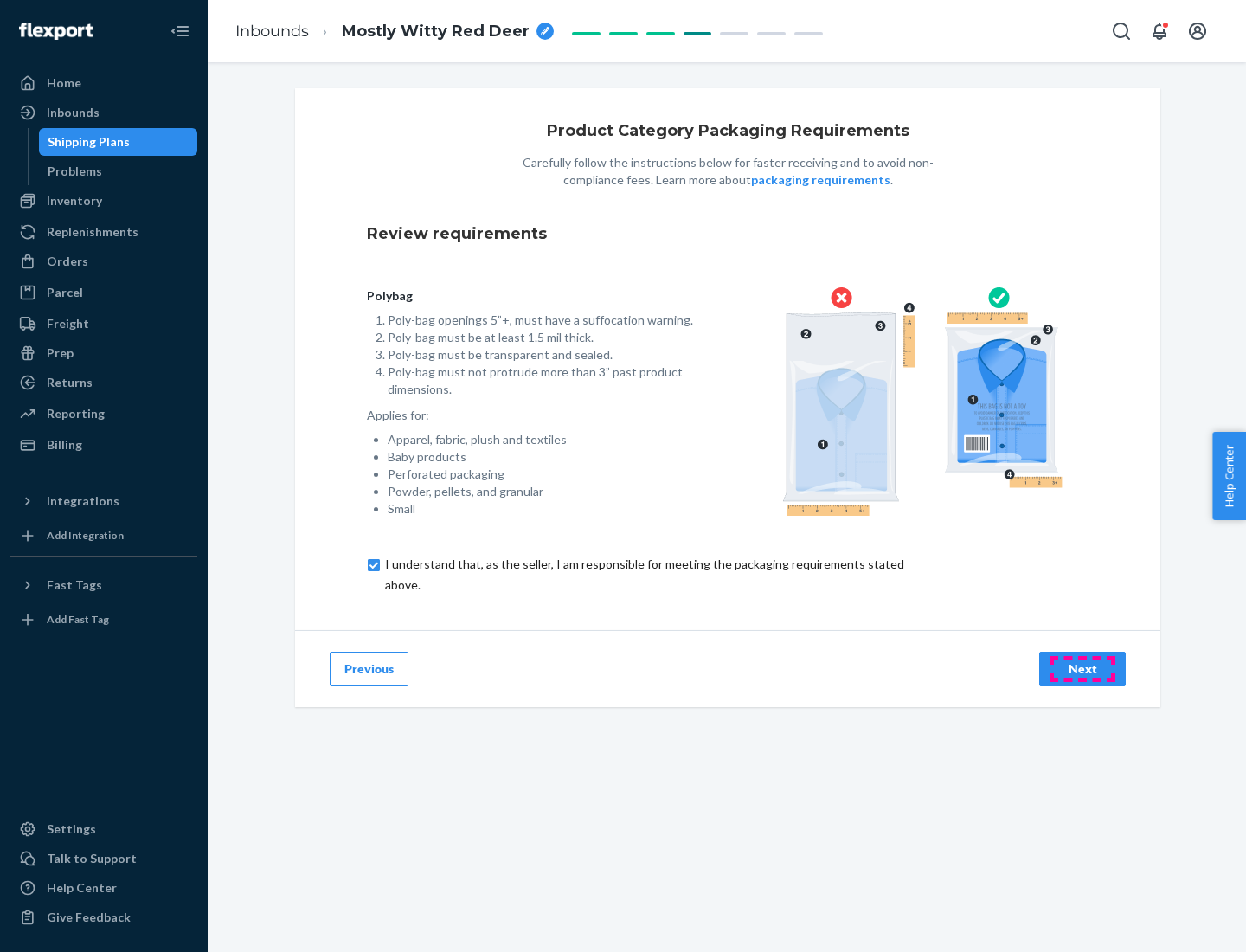
click at [1083, 668] on div "Next" at bounding box center [1082, 669] width 57 height 18
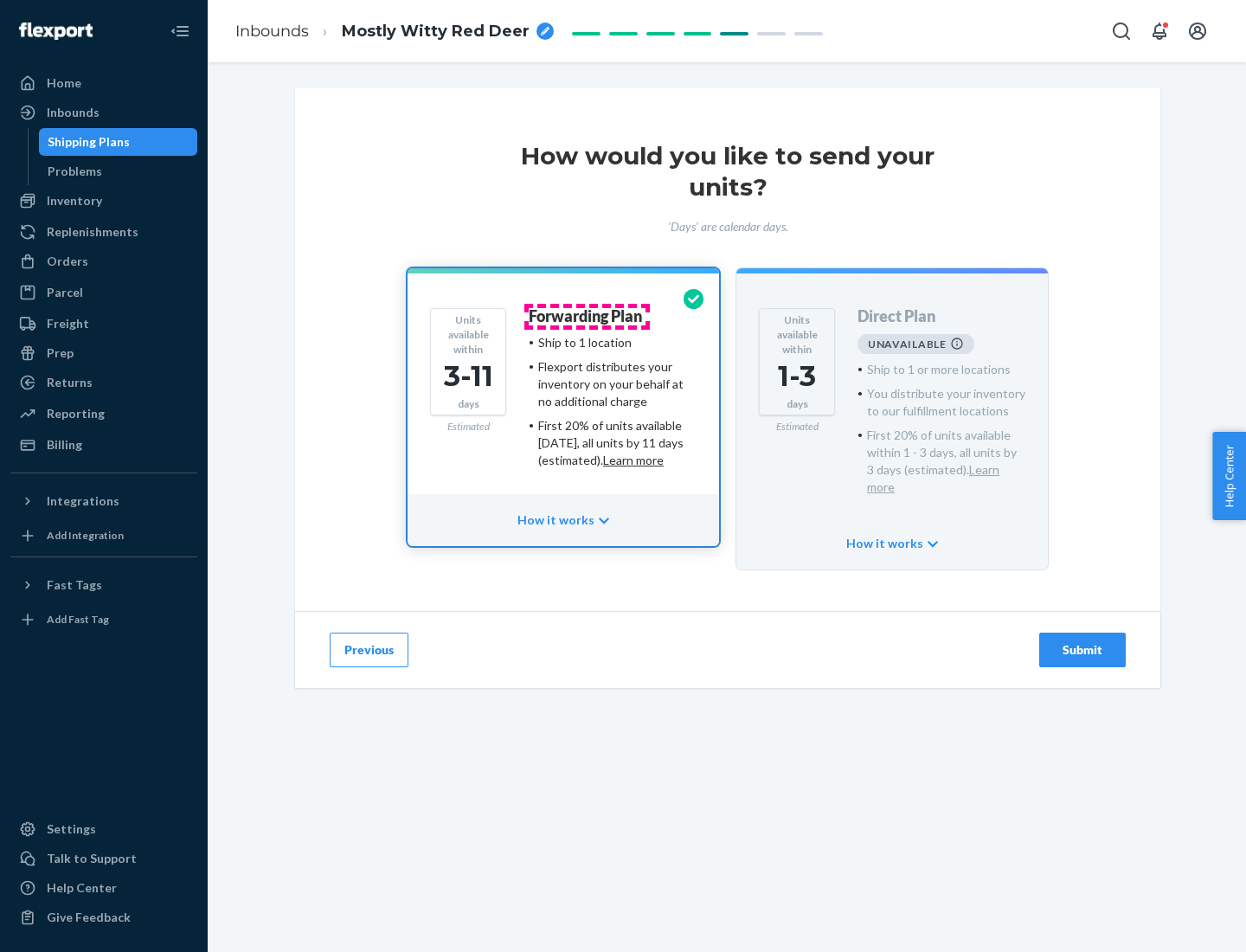
click at [587, 316] on h4 "Forwarding Plan" at bounding box center [585, 317] width 113 height 18
click at [1083, 641] on div "Submit" at bounding box center [1082, 650] width 57 height 18
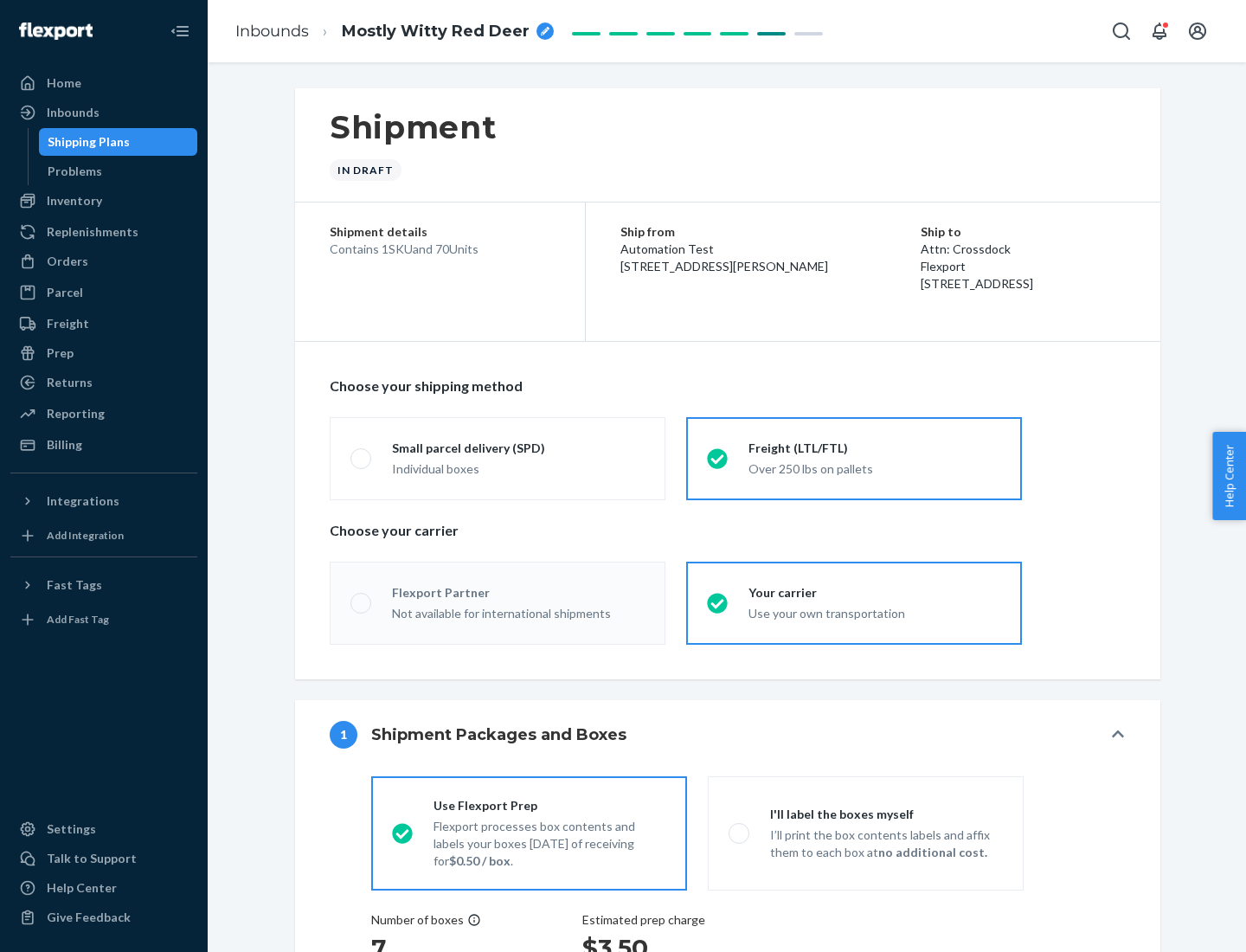
radio input "true"
radio input "false"
radio input "true"
radio input "false"
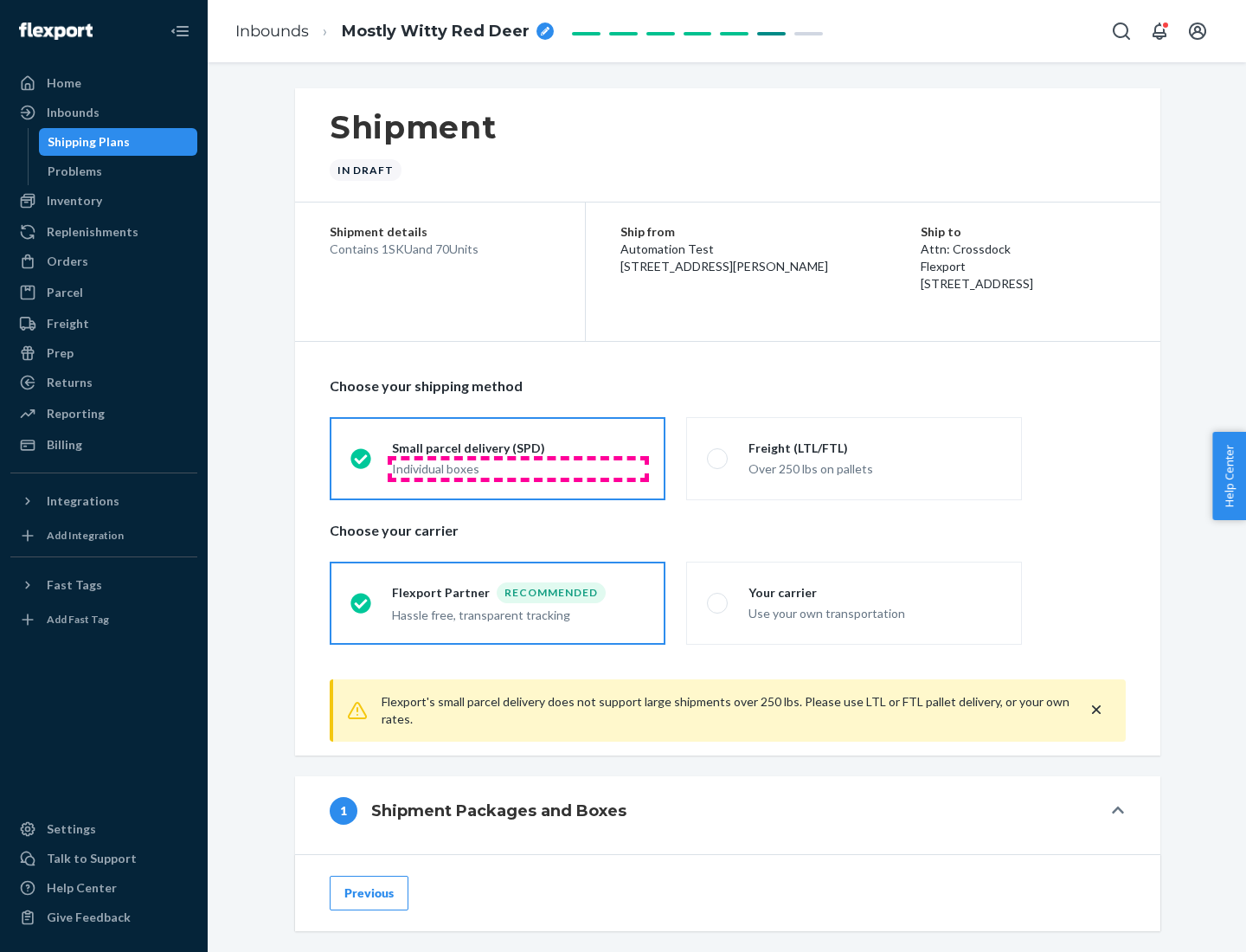
click at [519, 469] on div "Individual boxes" at bounding box center [519, 469] width 253 height 18
click at [362, 464] on input "Small parcel delivery (SPD) Individual boxes" at bounding box center [355, 458] width 11 height 11
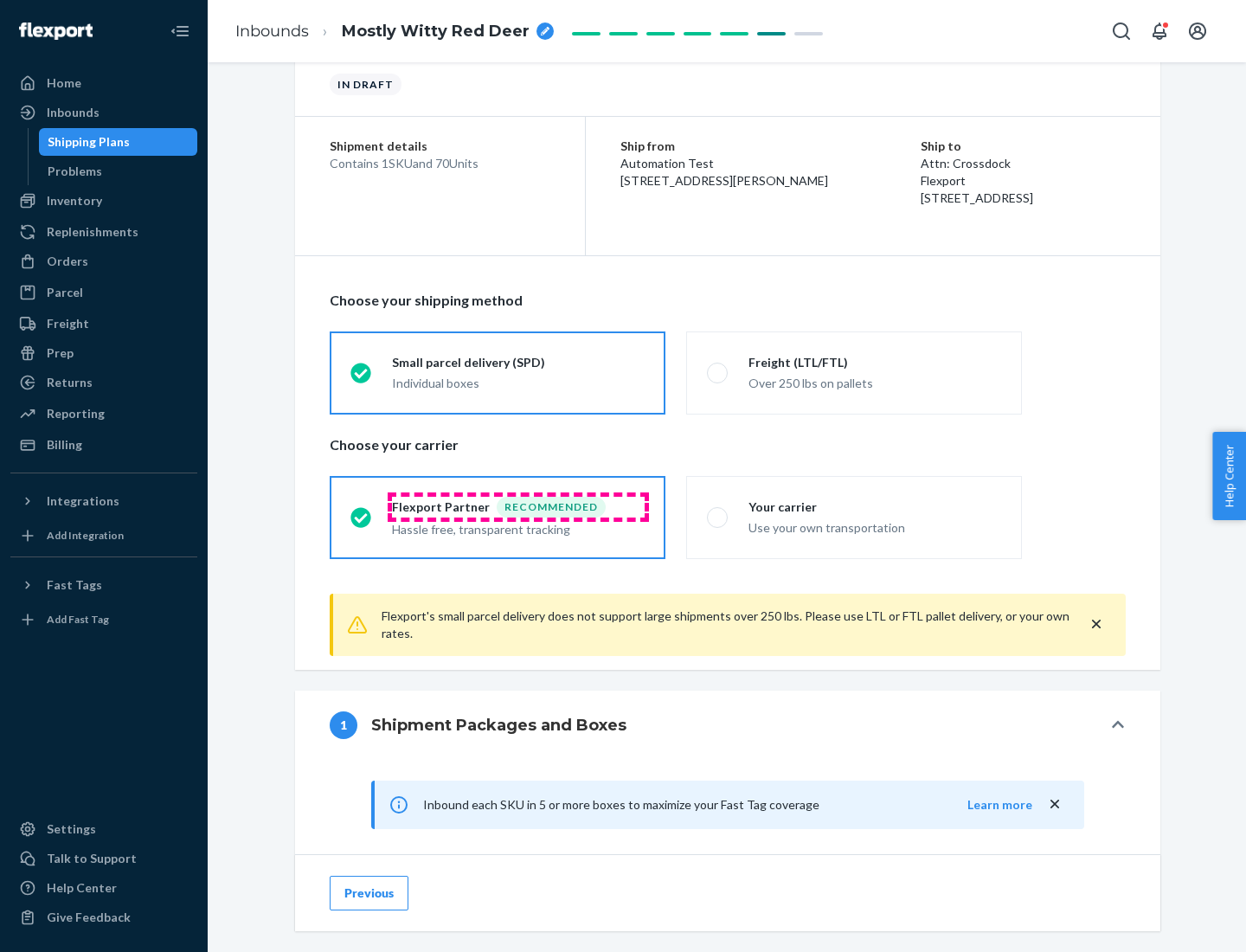
click at [519, 506] on div "Recommended" at bounding box center [551, 507] width 109 height 21
click at [362, 512] on input "Flexport Partner Recommended Hassle free, transparent tracking" at bounding box center [355, 517] width 11 height 11
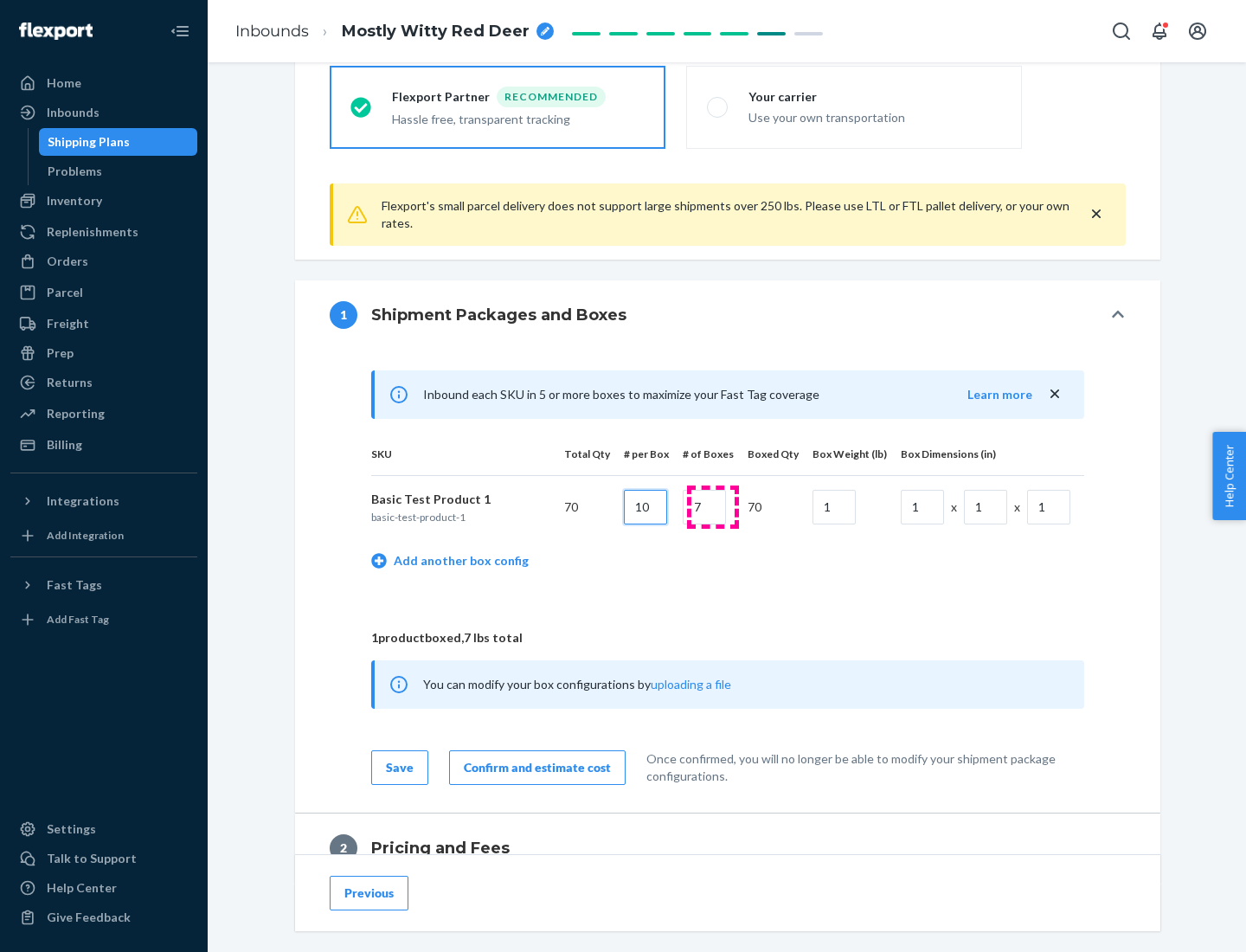
type input "10"
type input "7"
type input "1"
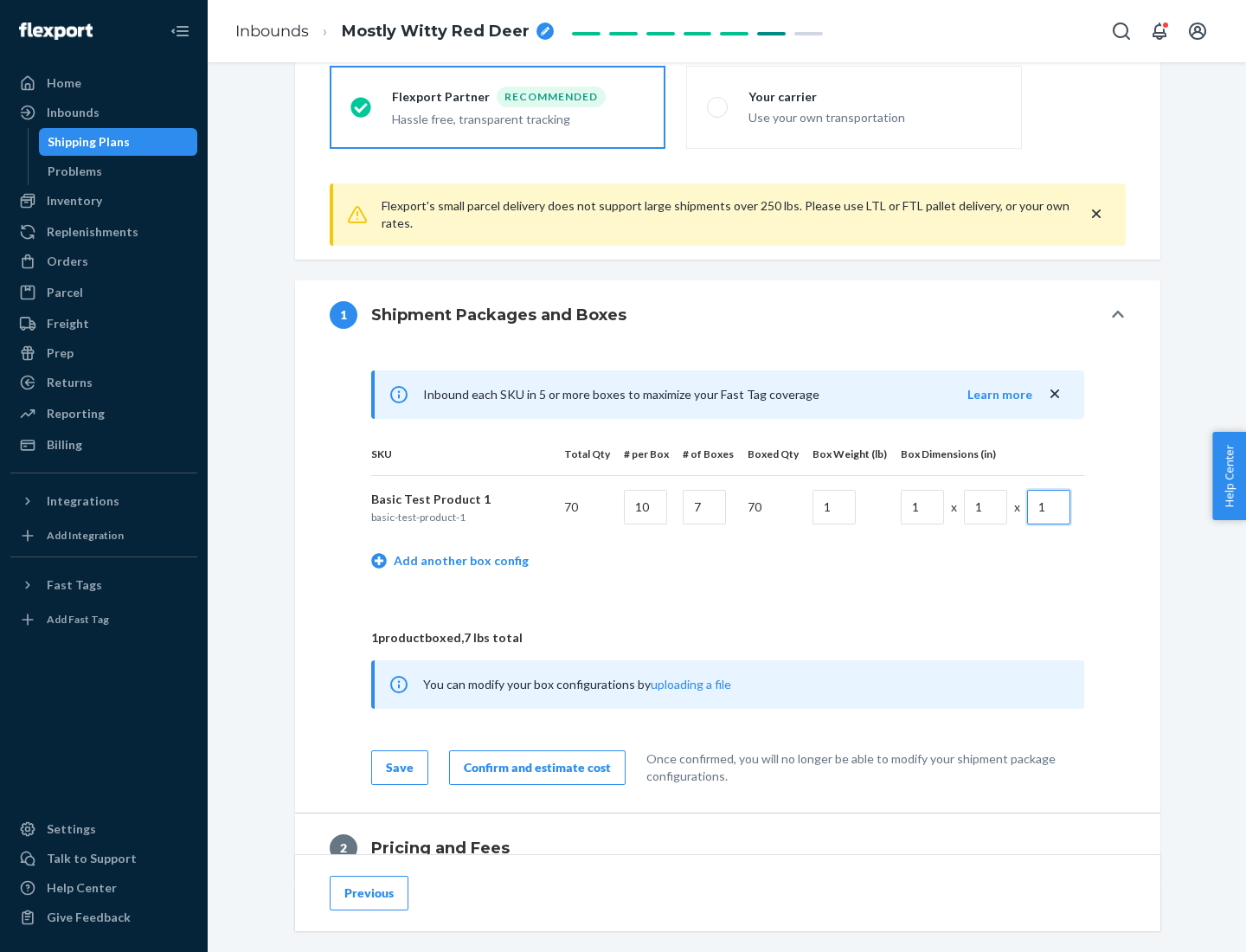
scroll to position [756, 0]
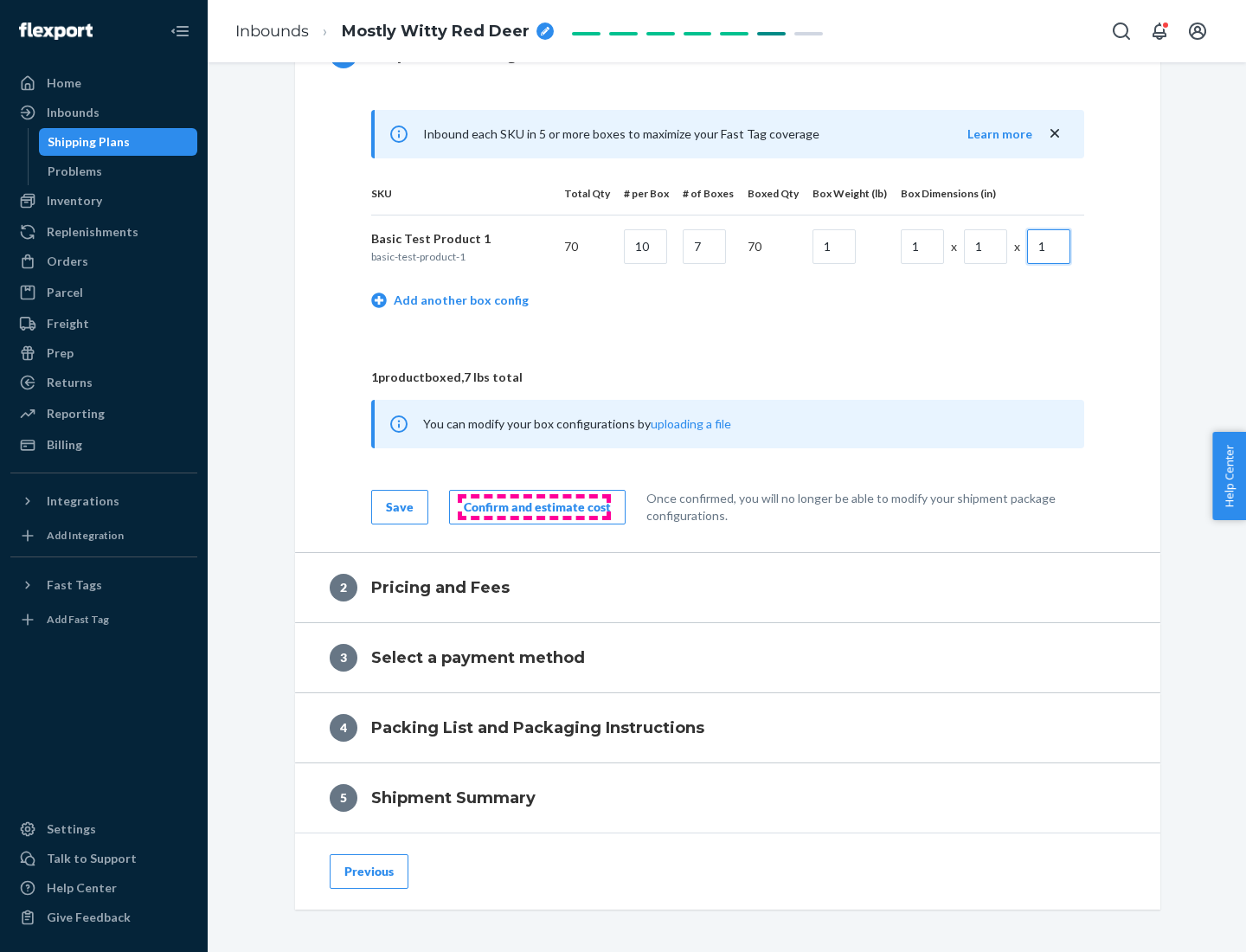
type input "1"
click at [533, 506] on div "Confirm and estimate cost" at bounding box center [538, 507] width 147 height 18
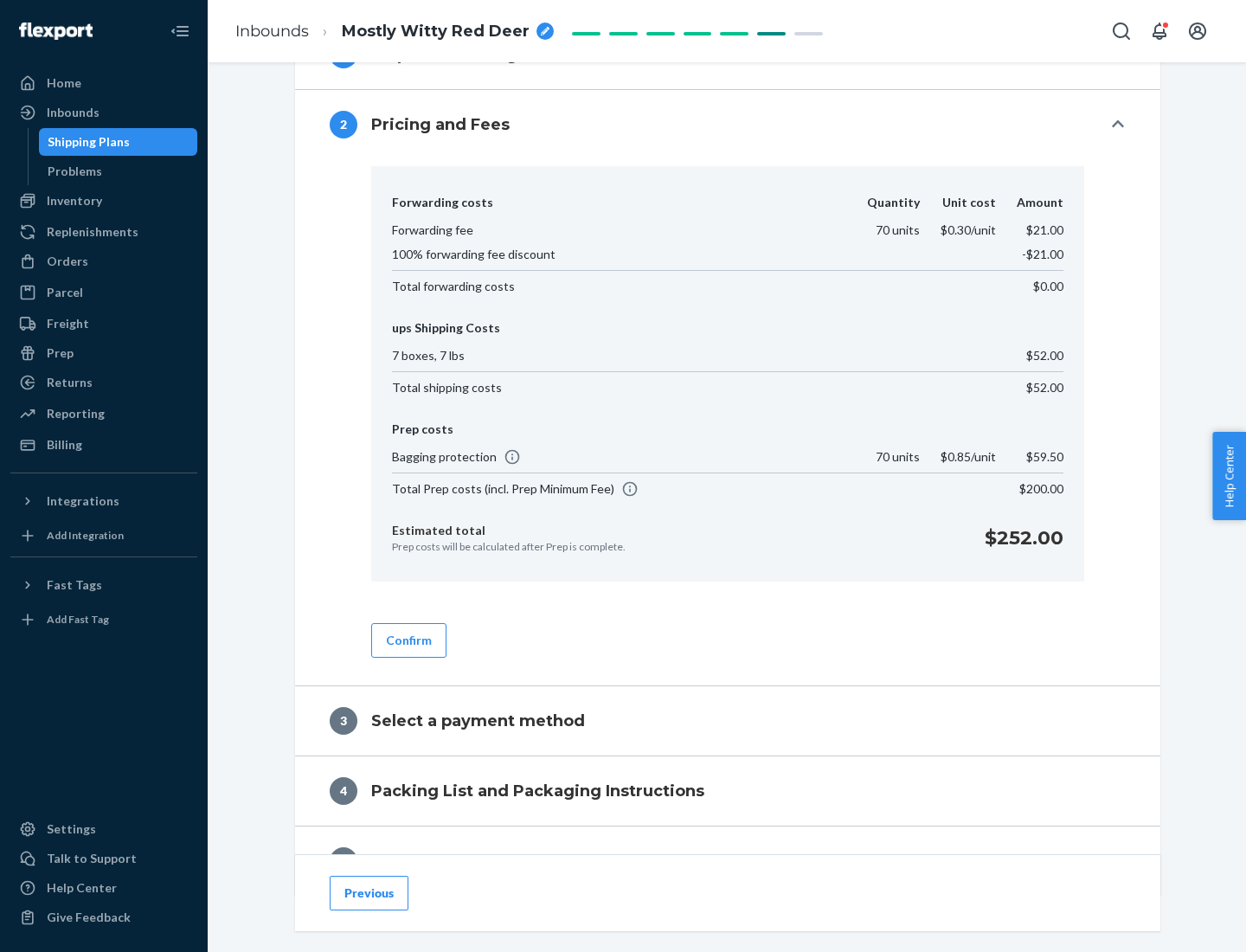
scroll to position [890, 0]
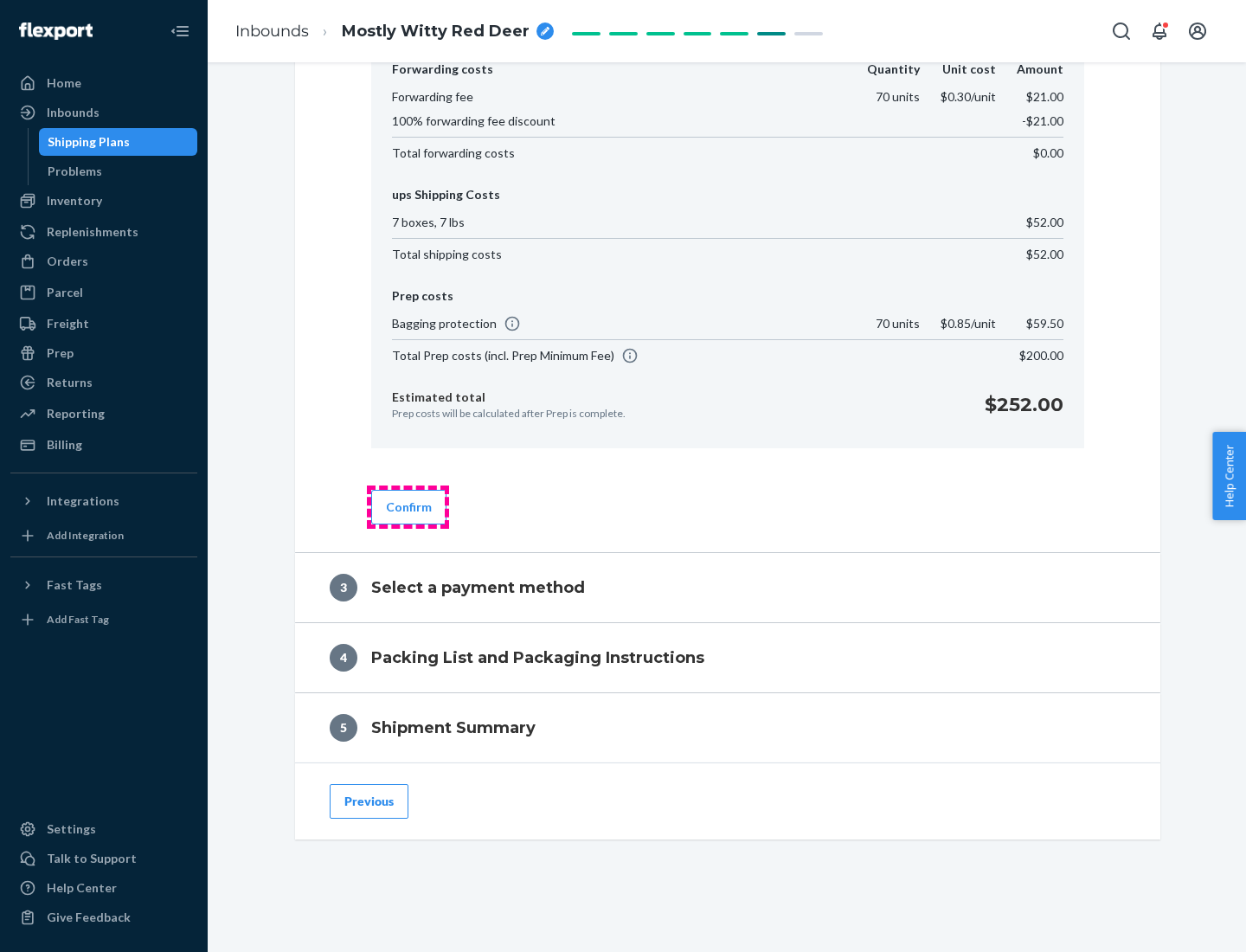
click at [407, 506] on button "Confirm" at bounding box center [409, 506] width 75 height 34
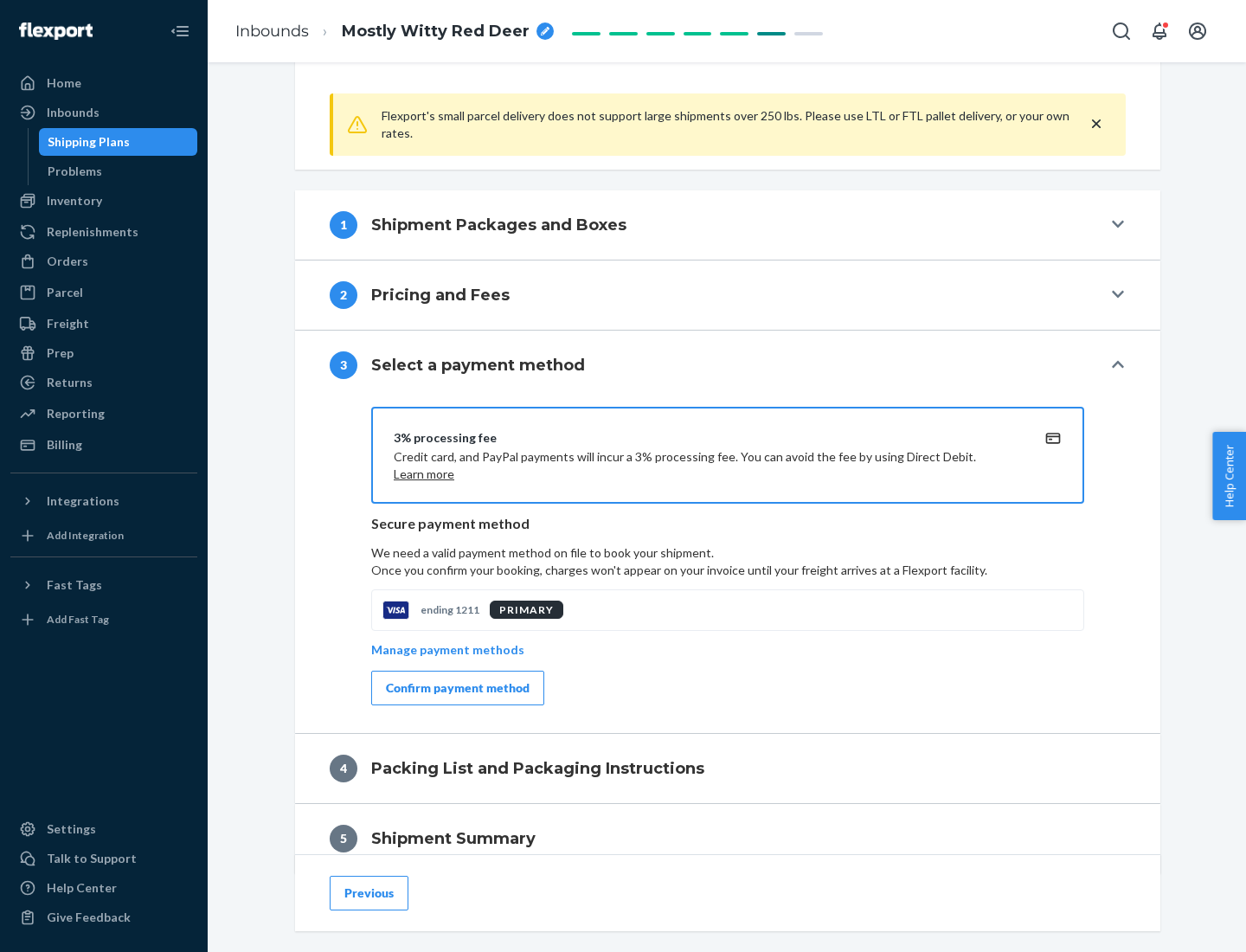
scroll to position [700, 0]
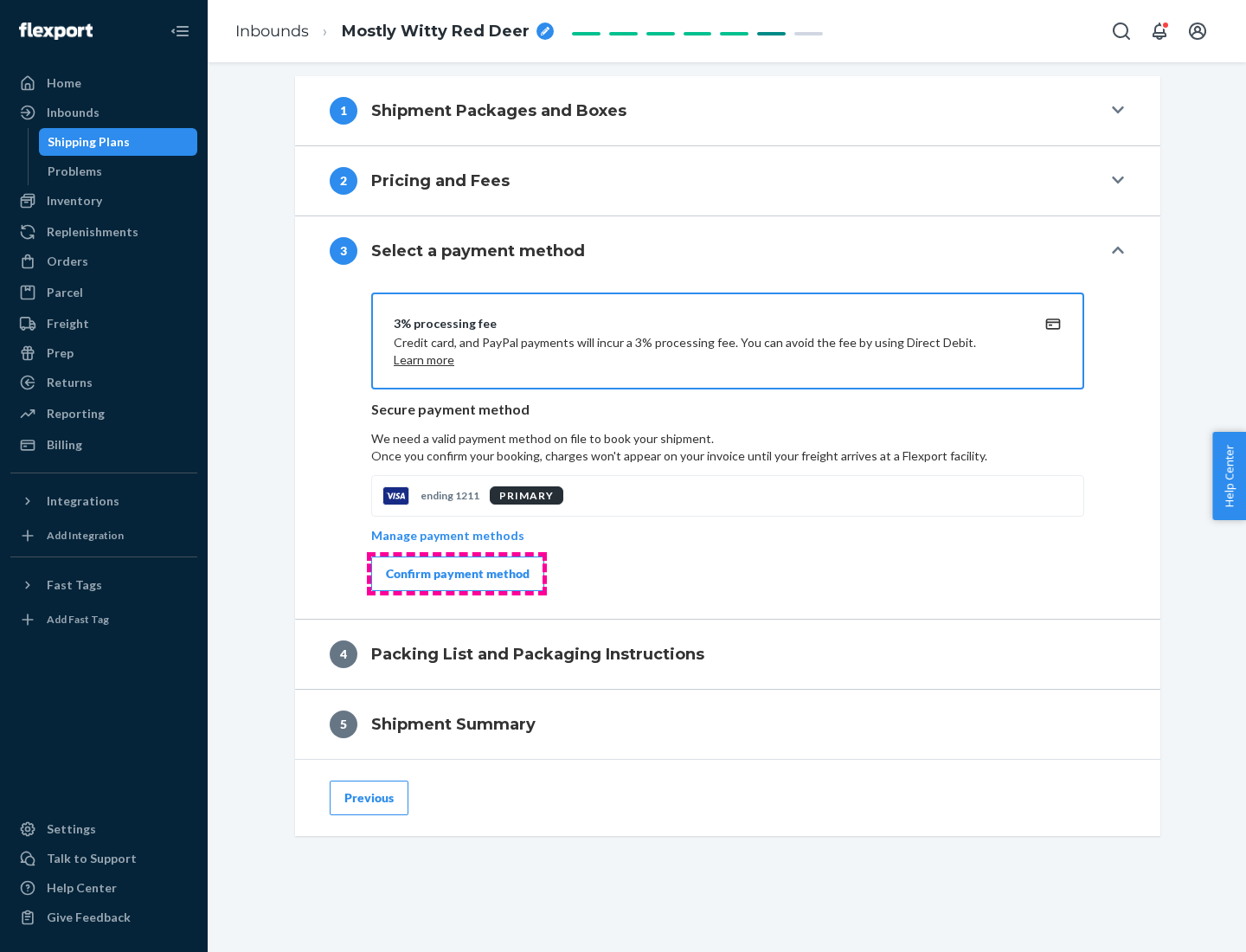
click at [456, 574] on div "Confirm payment method" at bounding box center [458, 574] width 144 height 18
